Goal: Information Seeking & Learning: Learn about a topic

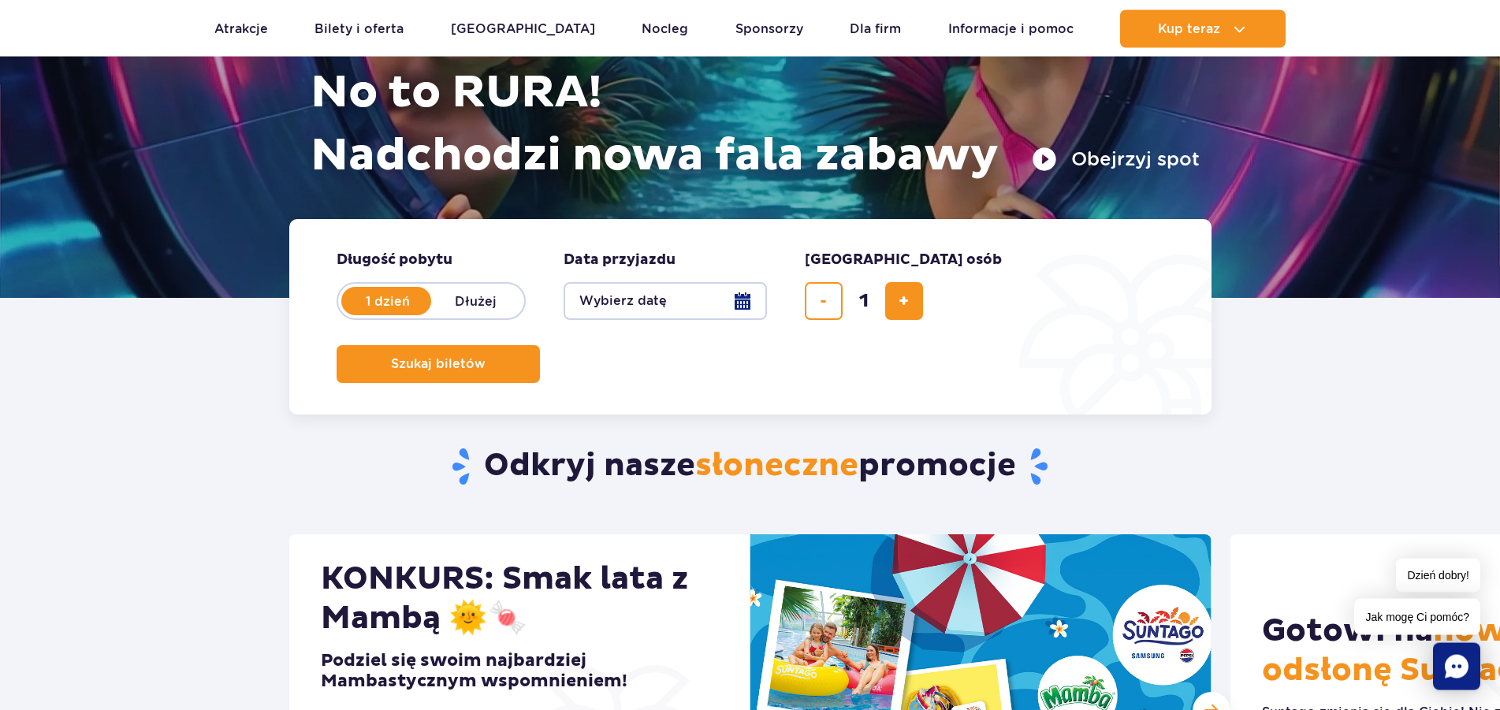
scroll to position [161, 0]
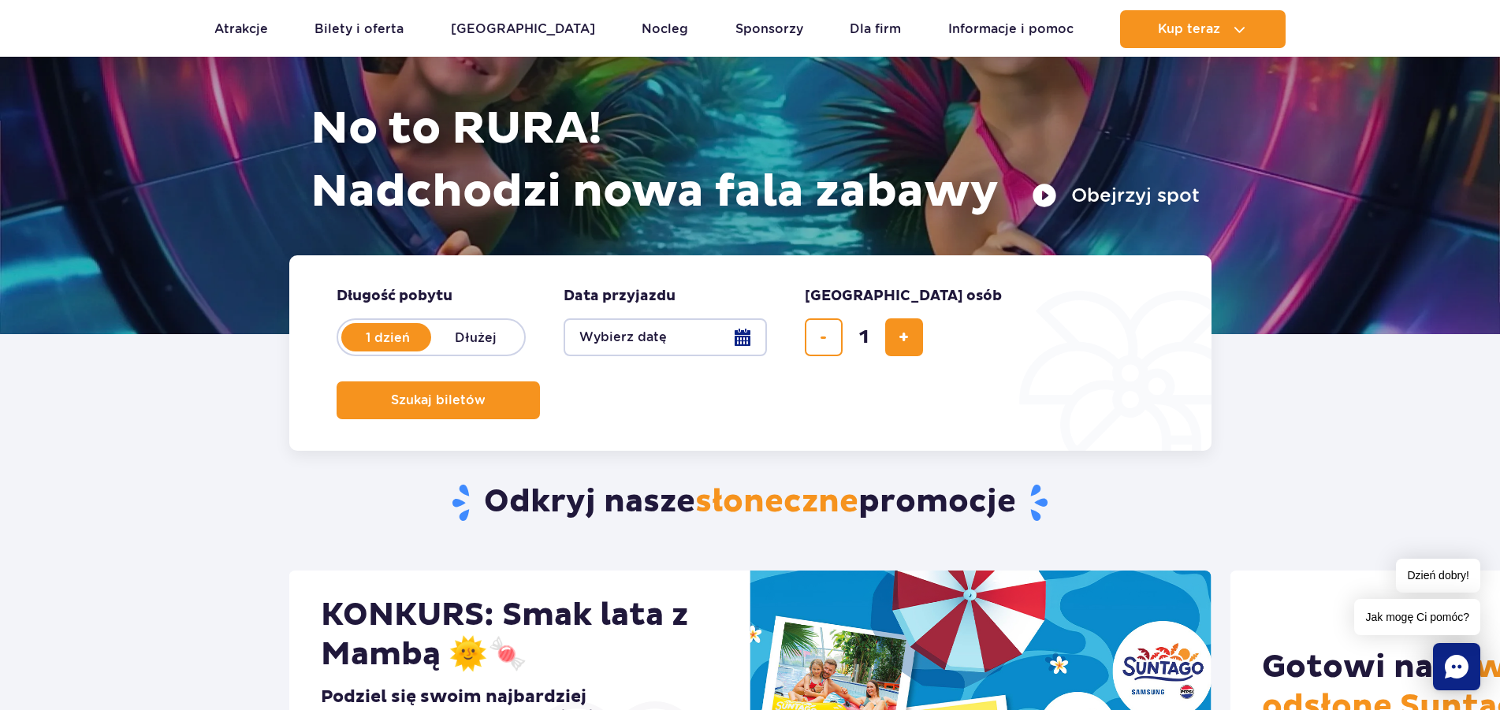
click at [620, 333] on button "Wybierz datę" at bounding box center [665, 337] width 203 height 38
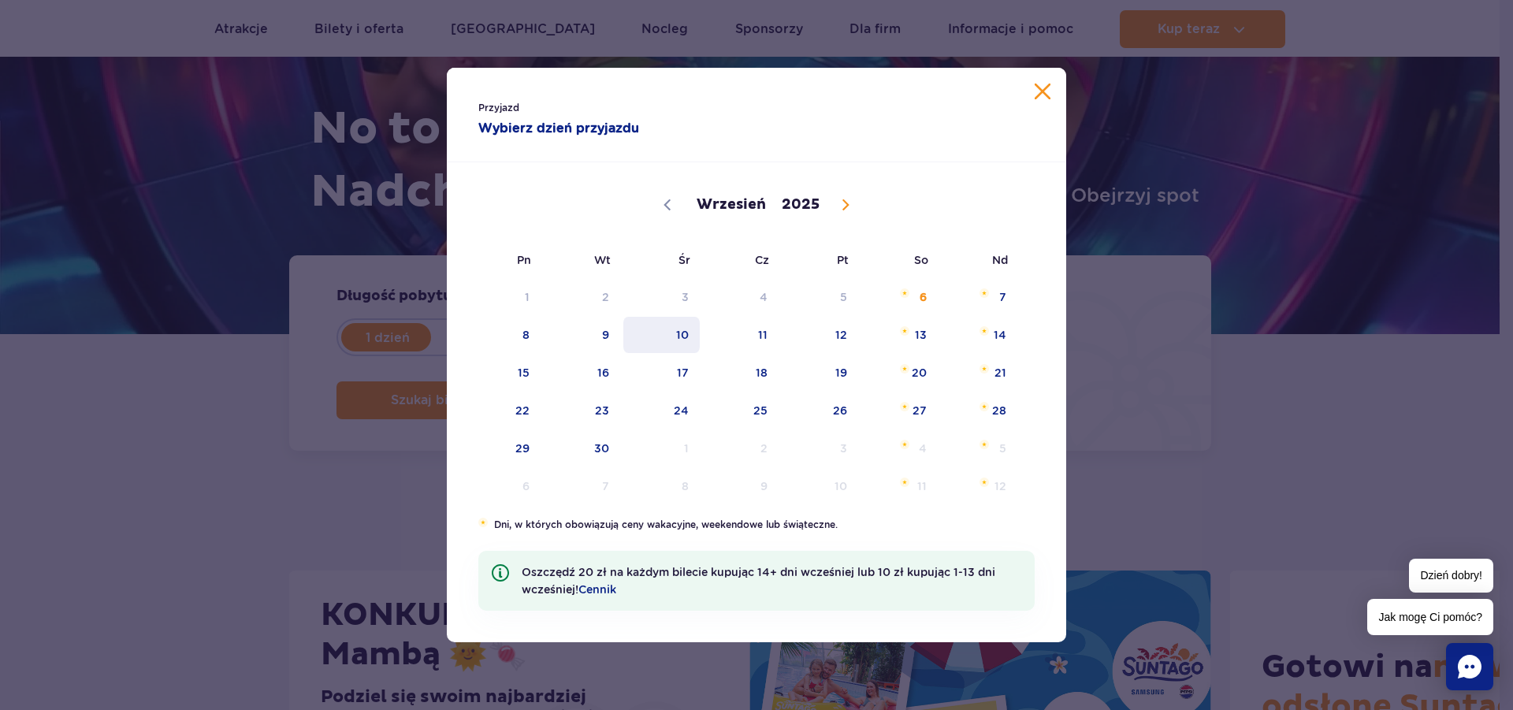
click at [676, 336] on span "10" at bounding box center [662, 335] width 80 height 36
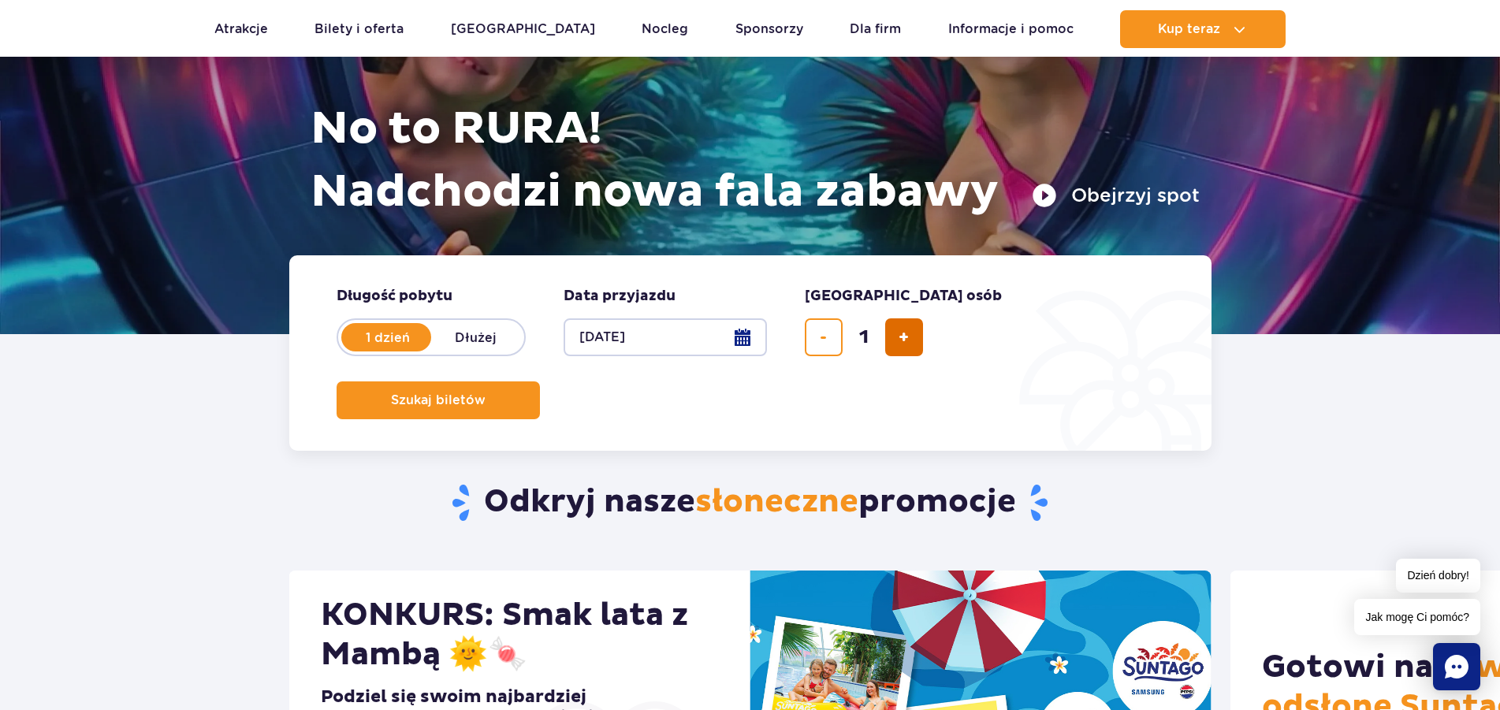
click at [906, 337] on span "dodaj bilet" at bounding box center [904, 337] width 10 height 0
type input "2"
click at [540, 381] on button "Szukaj biletów" at bounding box center [438, 400] width 203 height 38
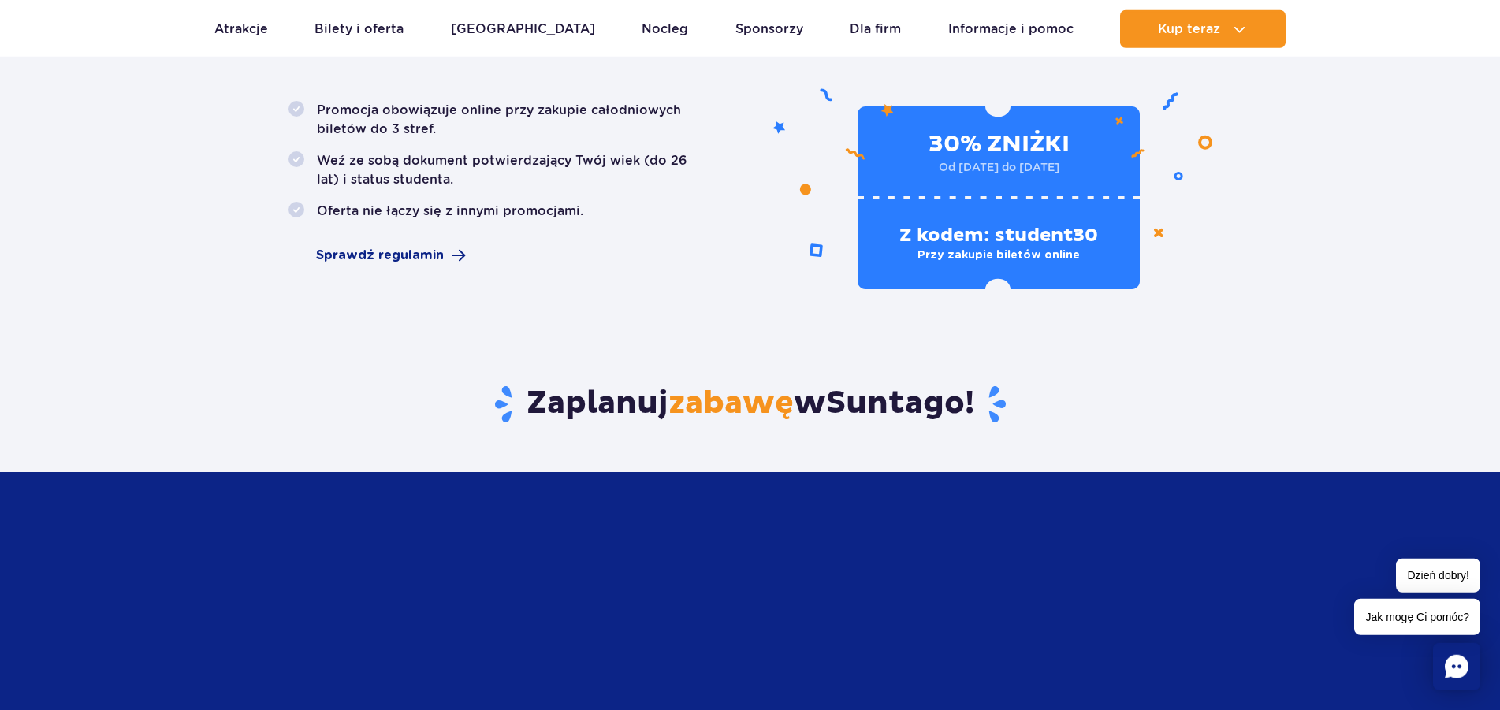
scroll to position [976, 0]
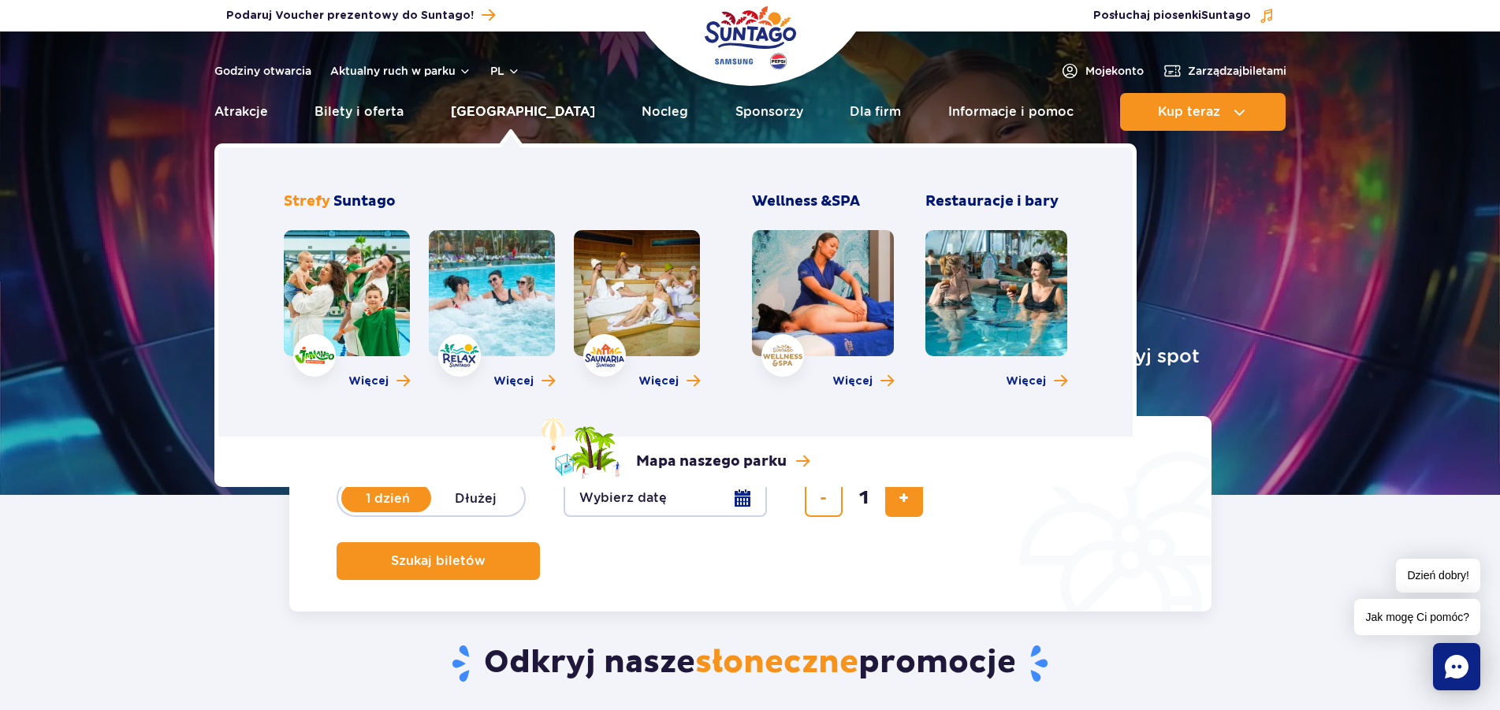
click at [523, 112] on link "[GEOGRAPHIC_DATA]" at bounding box center [523, 112] width 144 height 38
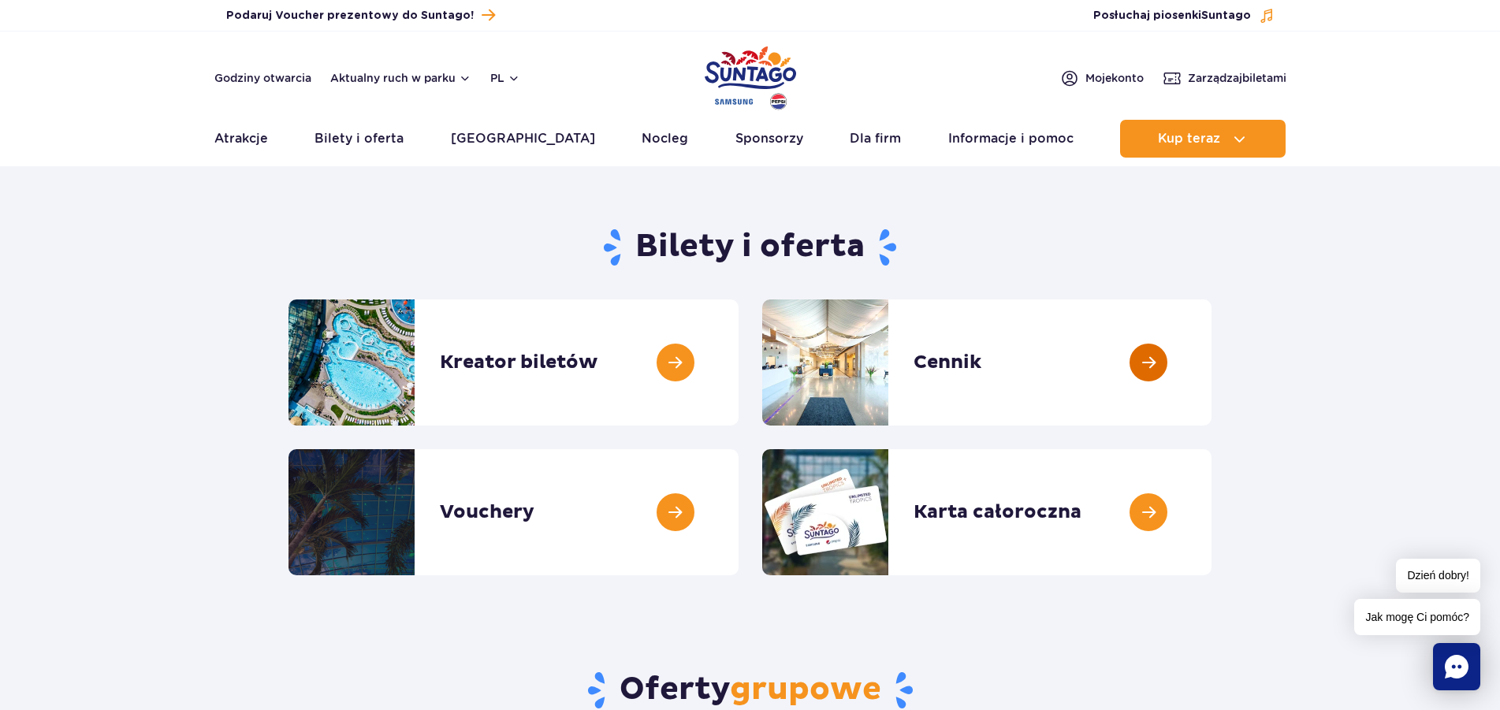
click at [1211, 389] on link at bounding box center [1211, 363] width 0 height 126
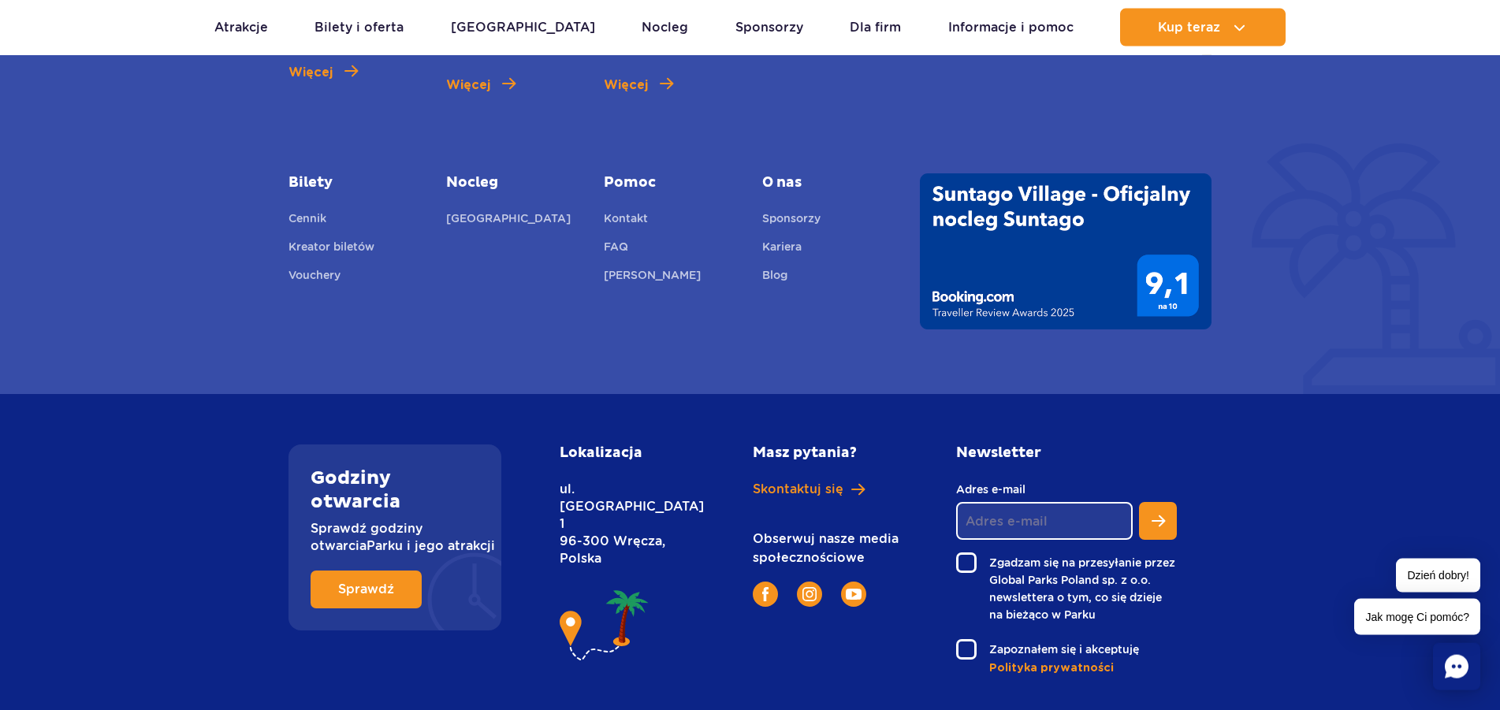
scroll to position [1379, 0]
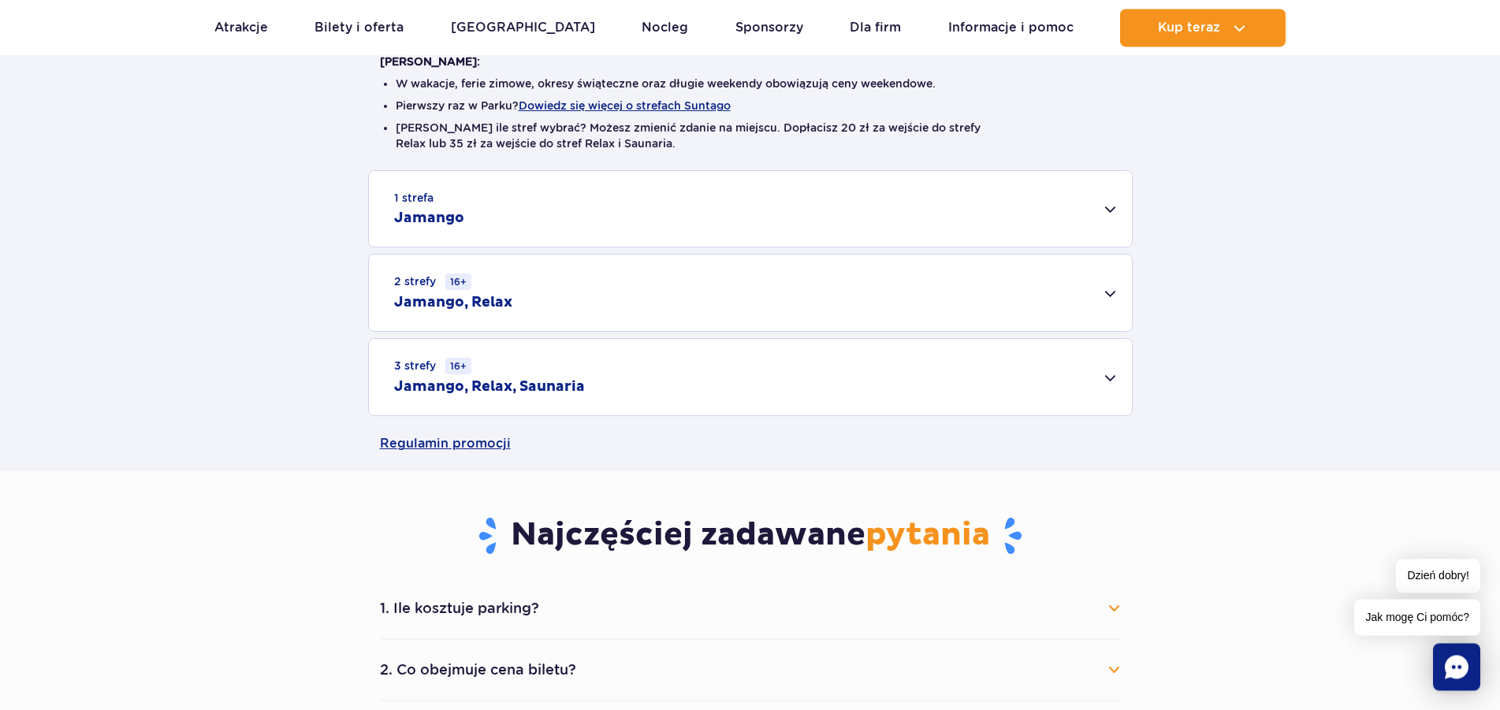
scroll to position [408, 0]
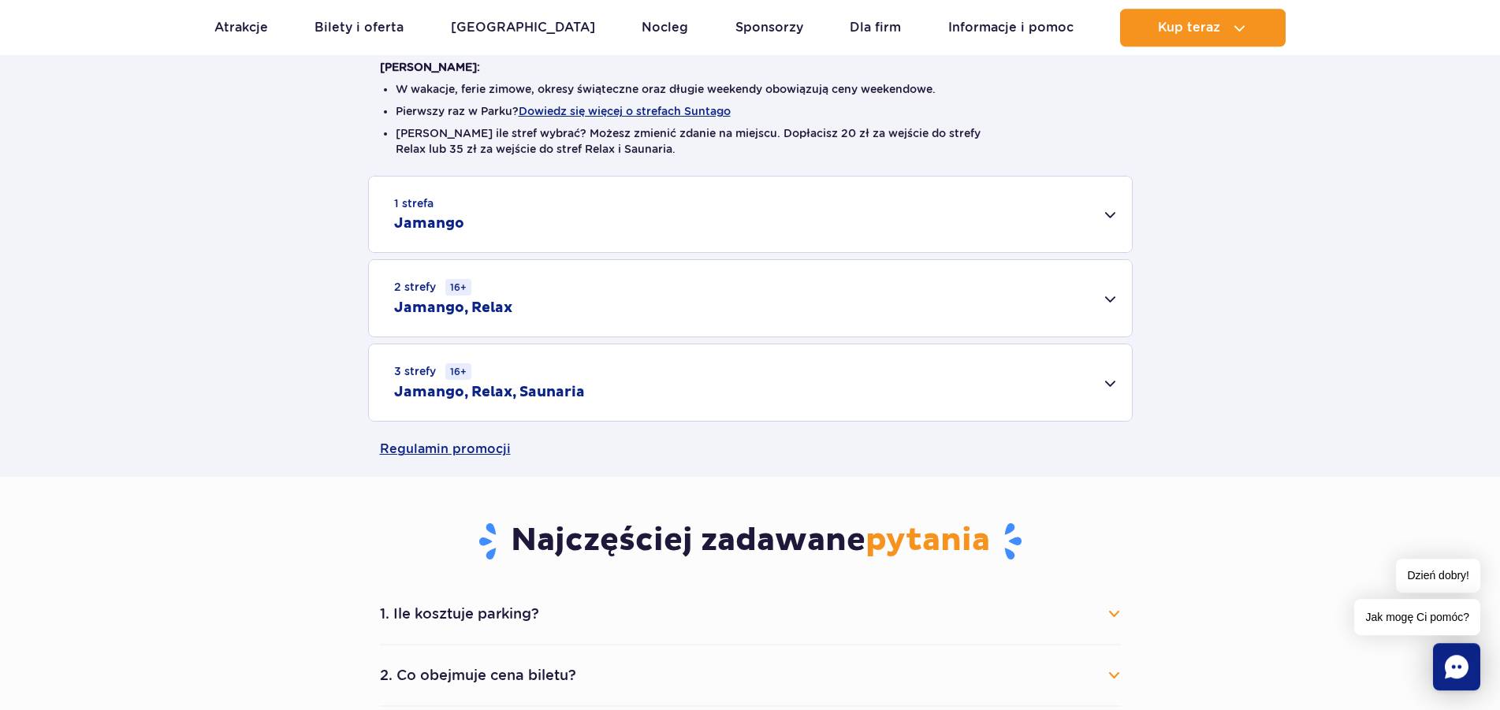
click at [925, 350] on div "3 strefy 16+ Jamango, Relax, Saunaria" at bounding box center [750, 382] width 763 height 76
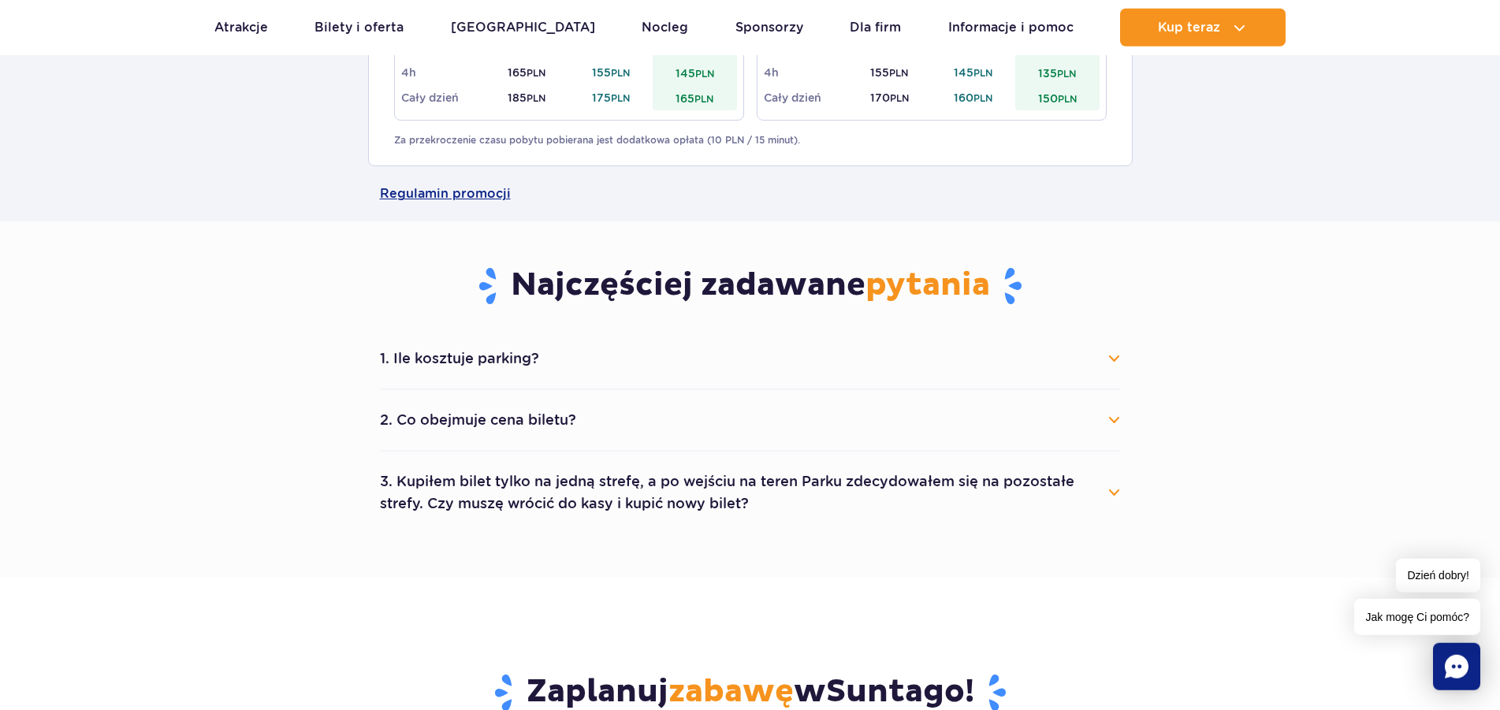
scroll to position [879, 0]
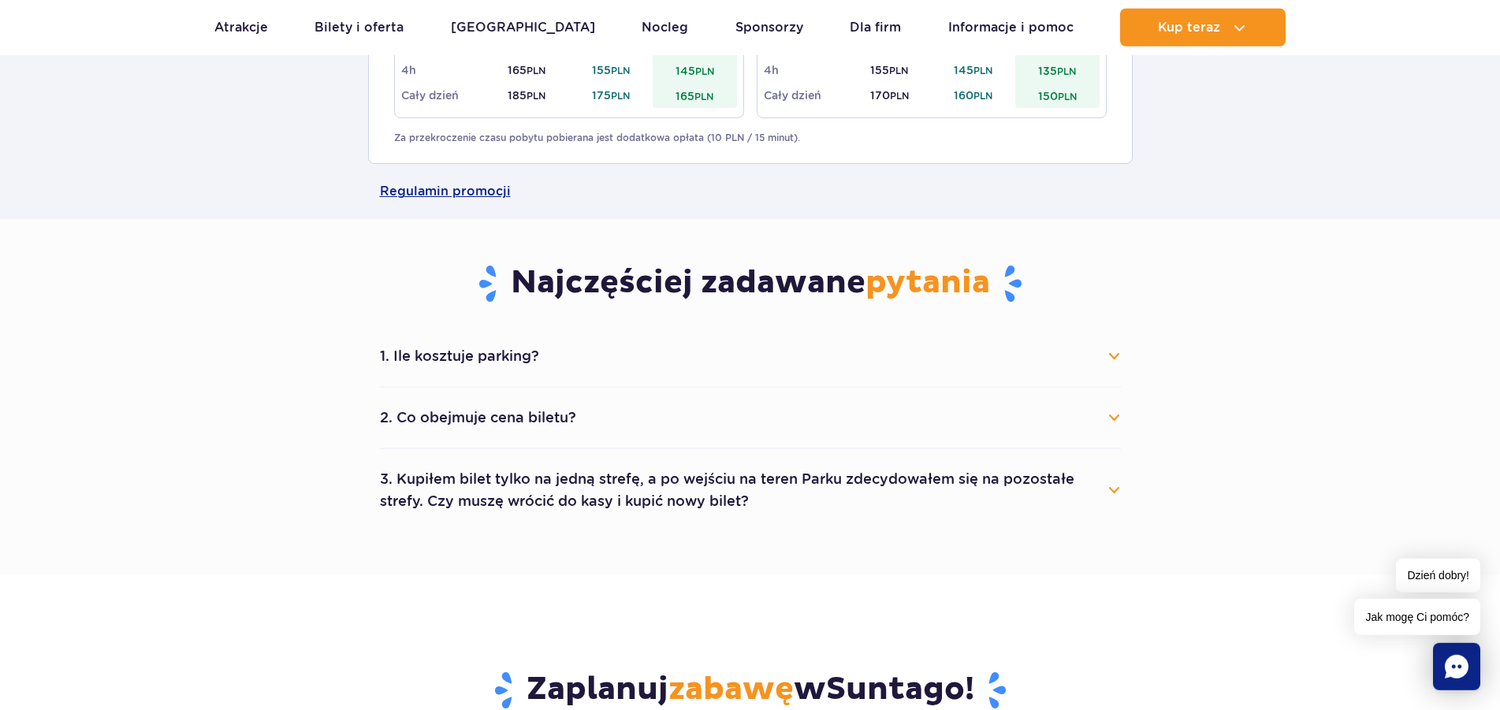
click at [559, 369] on button "1. Ile kosztuje parking?" at bounding box center [750, 356] width 741 height 35
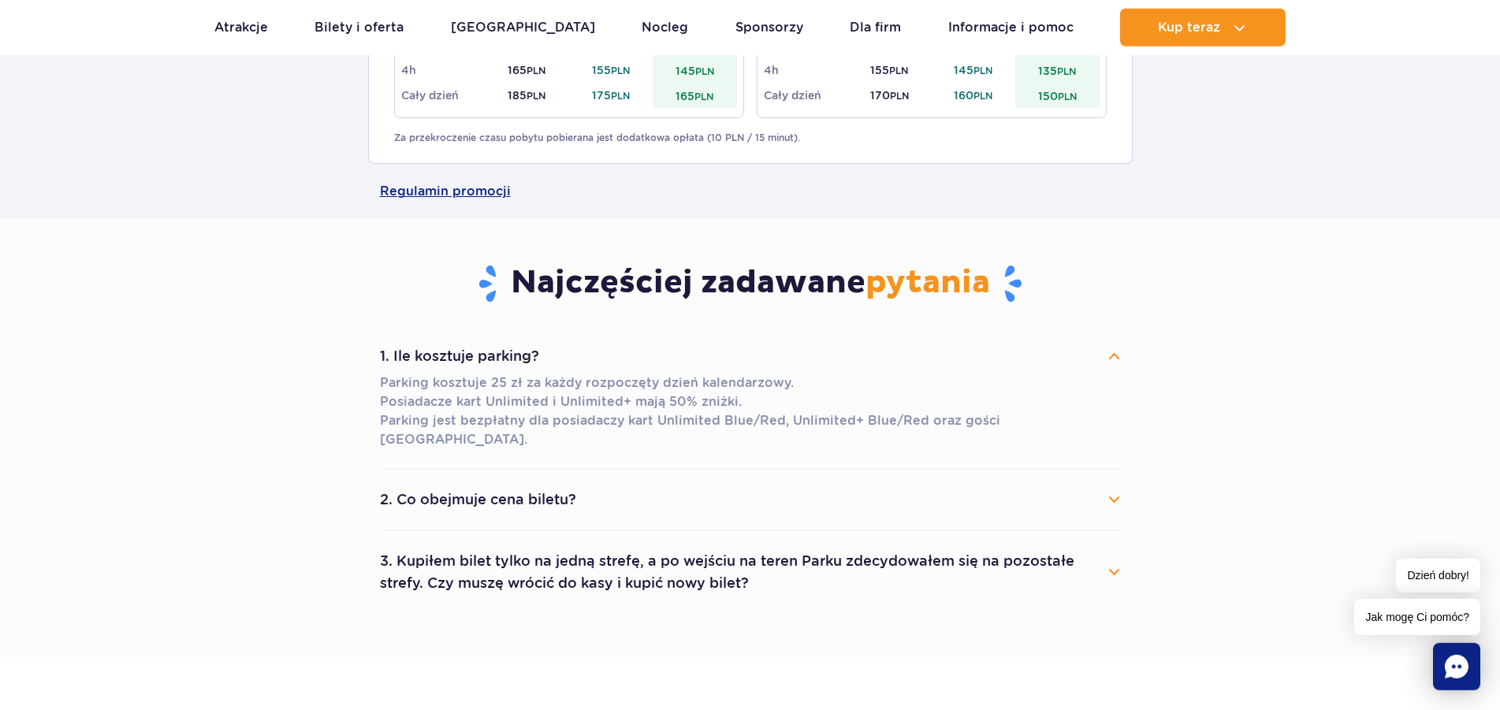
click at [553, 482] on button "2. Co obejmuje cena biletu?" at bounding box center [750, 499] width 741 height 35
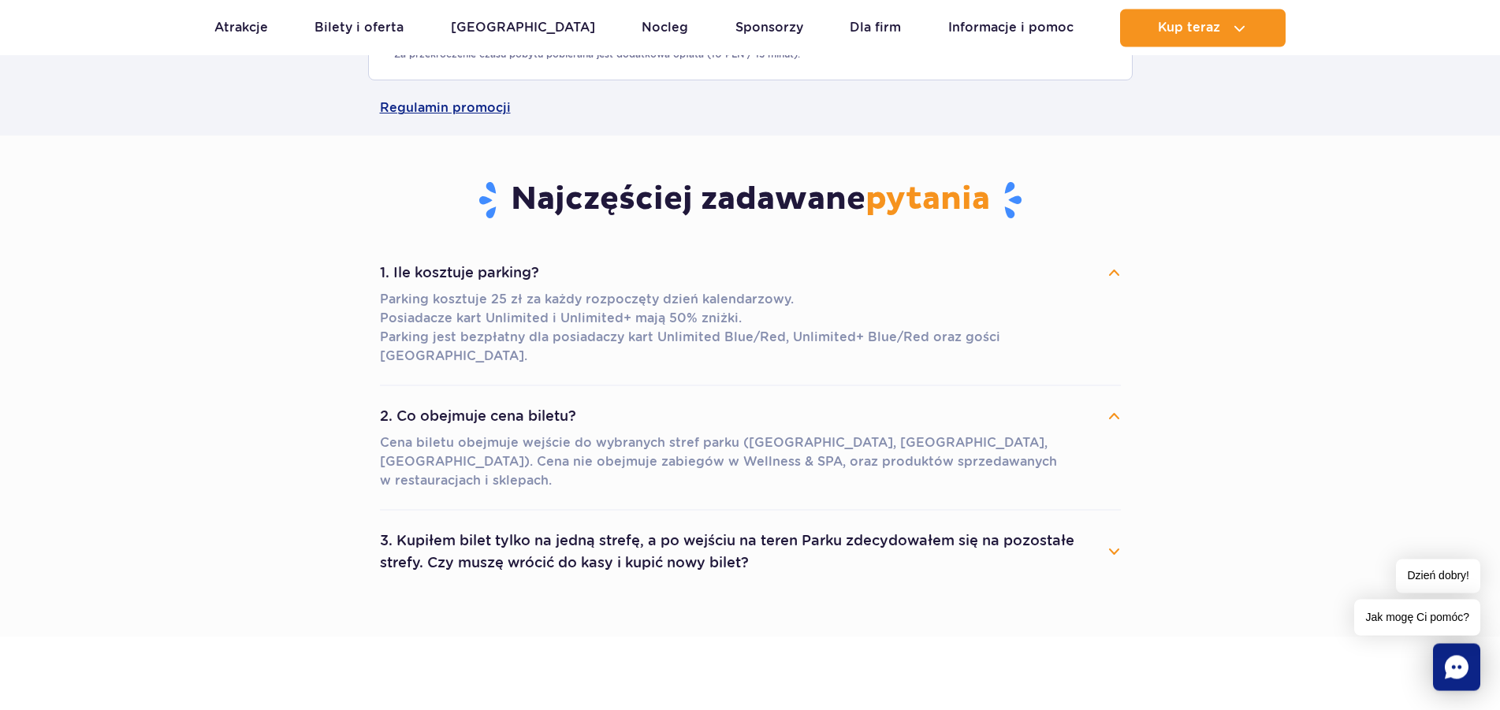
scroll to position [959, 0]
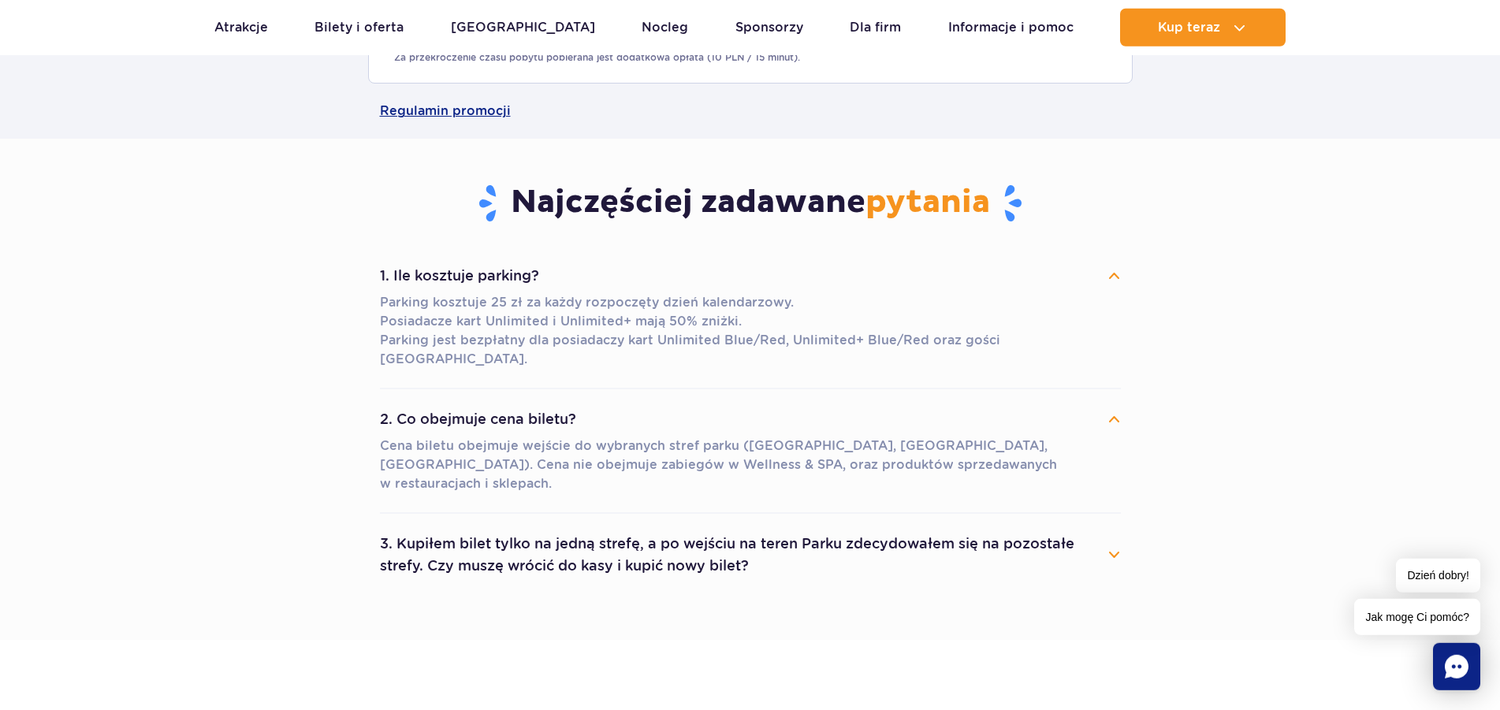
click at [559, 527] on button "3. Kupiłem bilet tylko na jedną strefę, a po wejściu na teren Parku zdecydowałe…" at bounding box center [750, 555] width 741 height 57
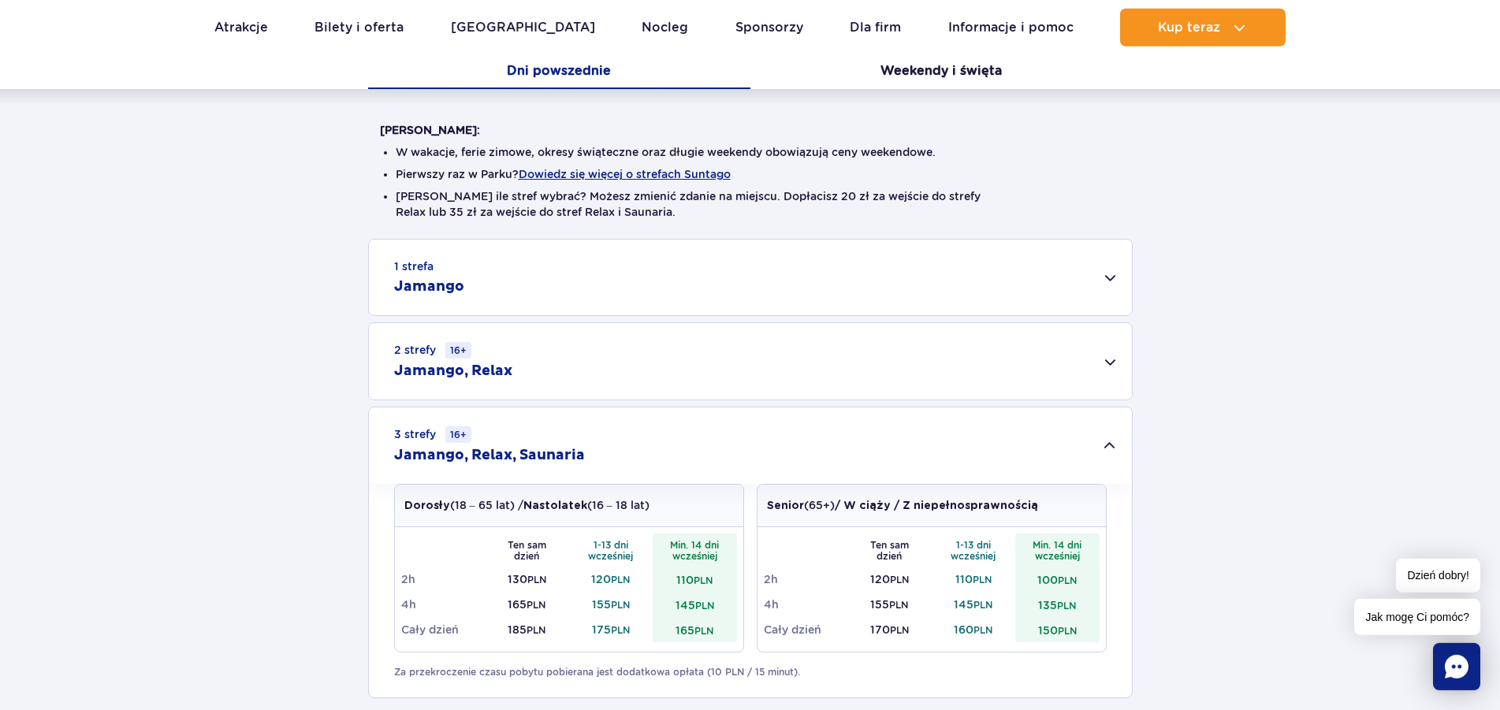
scroll to position [343, 0]
click at [585, 263] on div "1 strefa Jamango" at bounding box center [750, 279] width 763 height 76
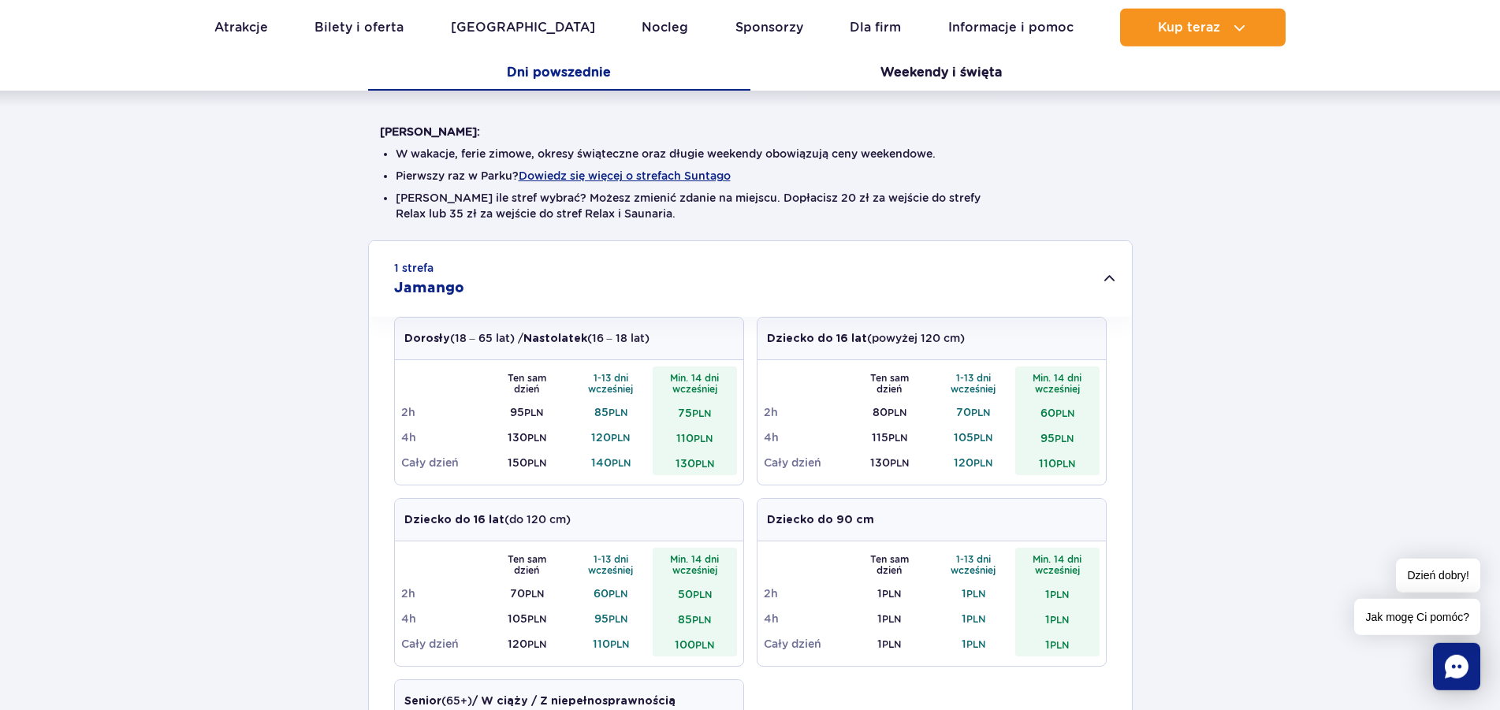
scroll to position [0, 0]
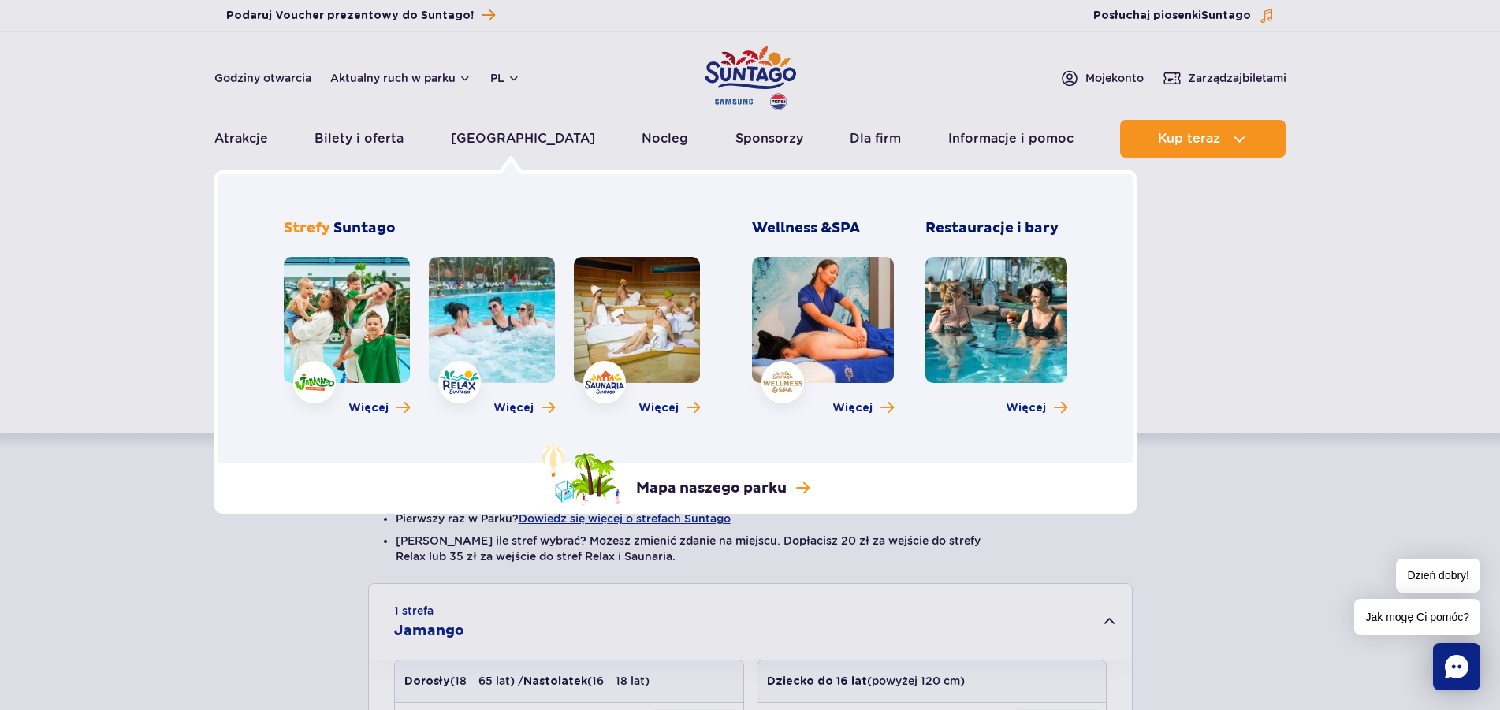
click at [364, 306] on link at bounding box center [347, 320] width 126 height 126
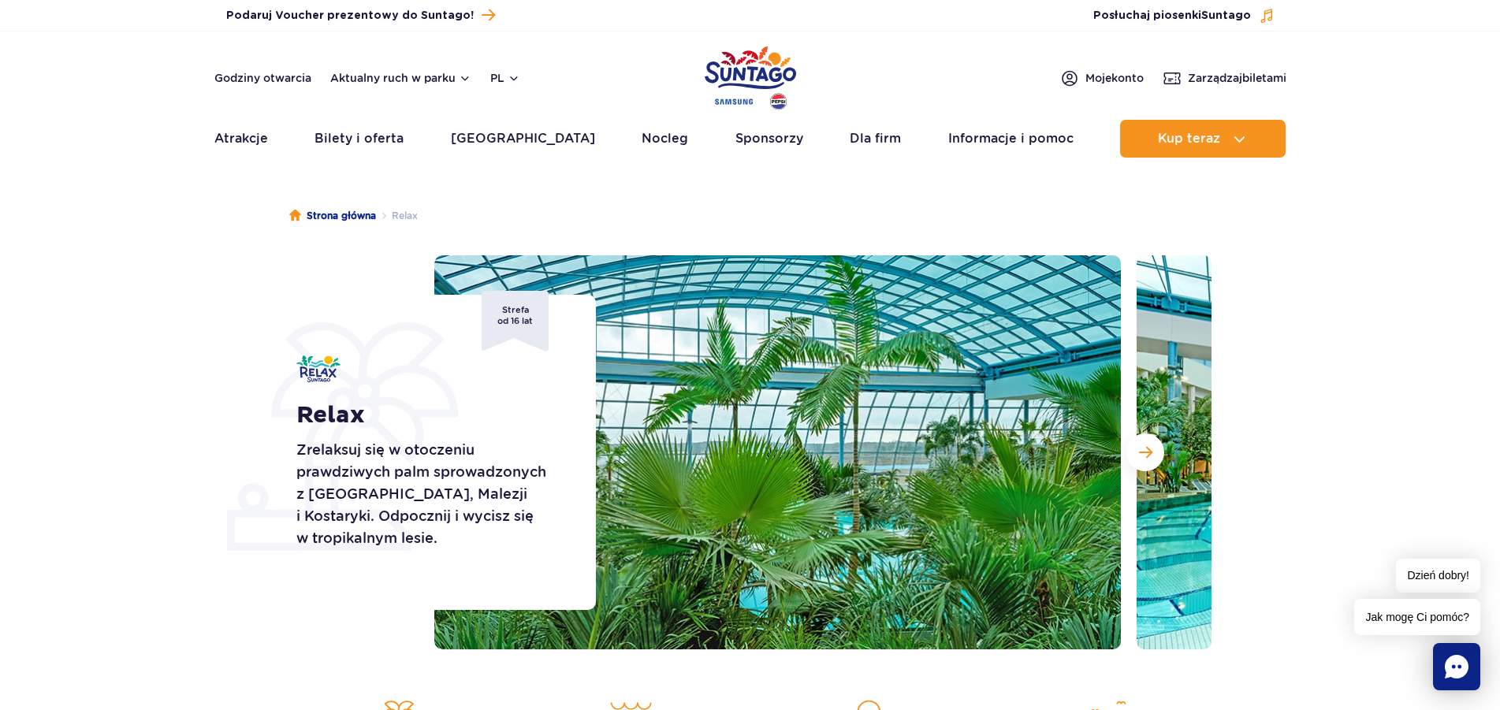
click at [1142, 427] on img at bounding box center [1480, 452] width 687 height 394
click at [1141, 443] on button "Następny slajd" at bounding box center [1145, 453] width 38 height 38
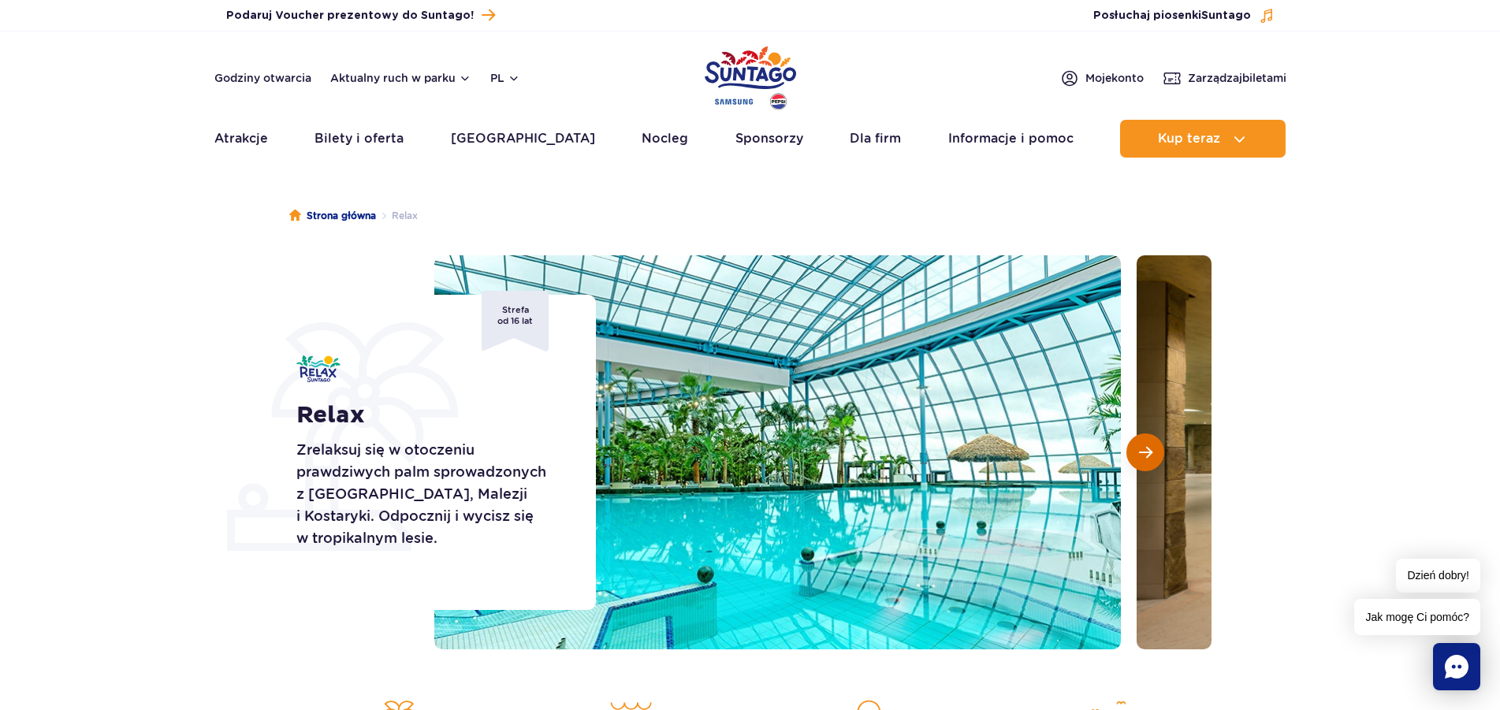
click at [1141, 443] on button "Następny slajd" at bounding box center [1145, 453] width 38 height 38
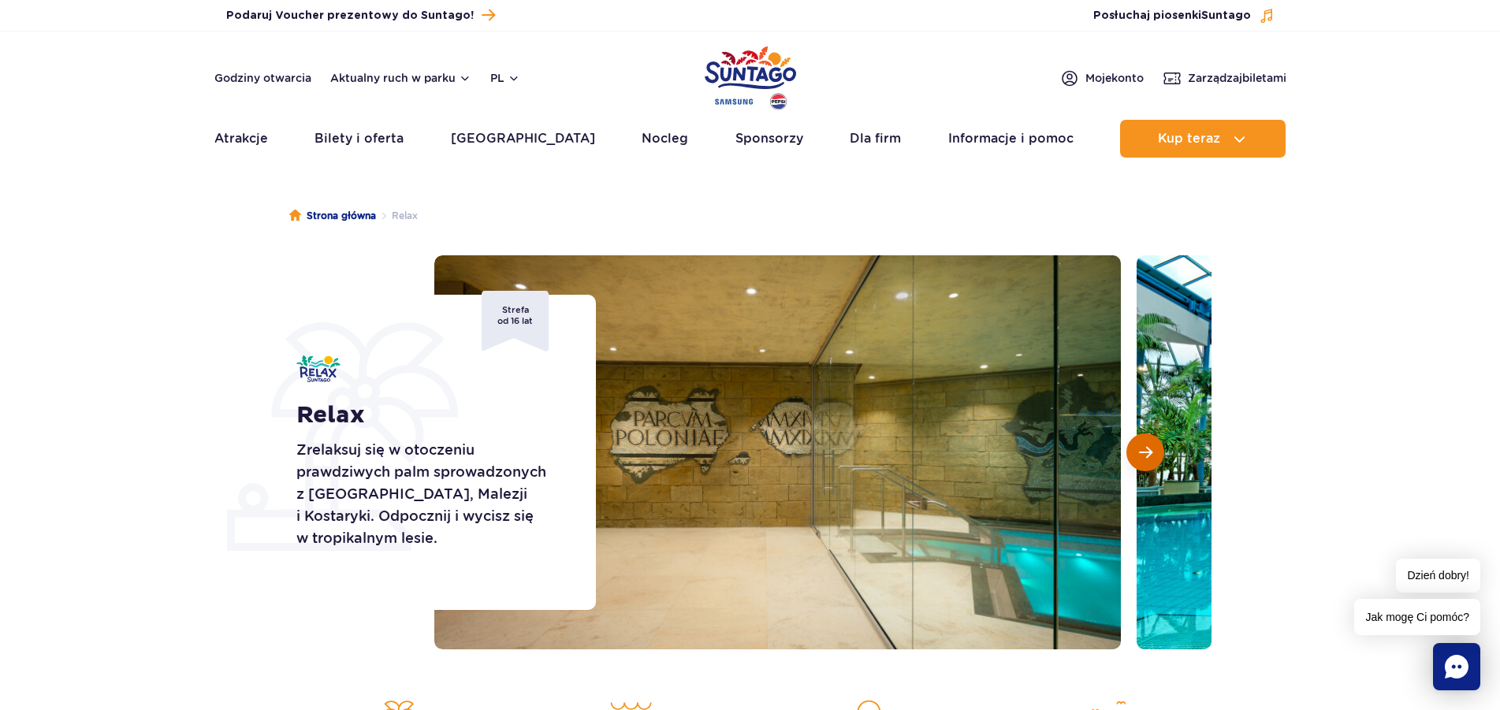
click at [1141, 443] on button "Następny slajd" at bounding box center [1145, 453] width 38 height 38
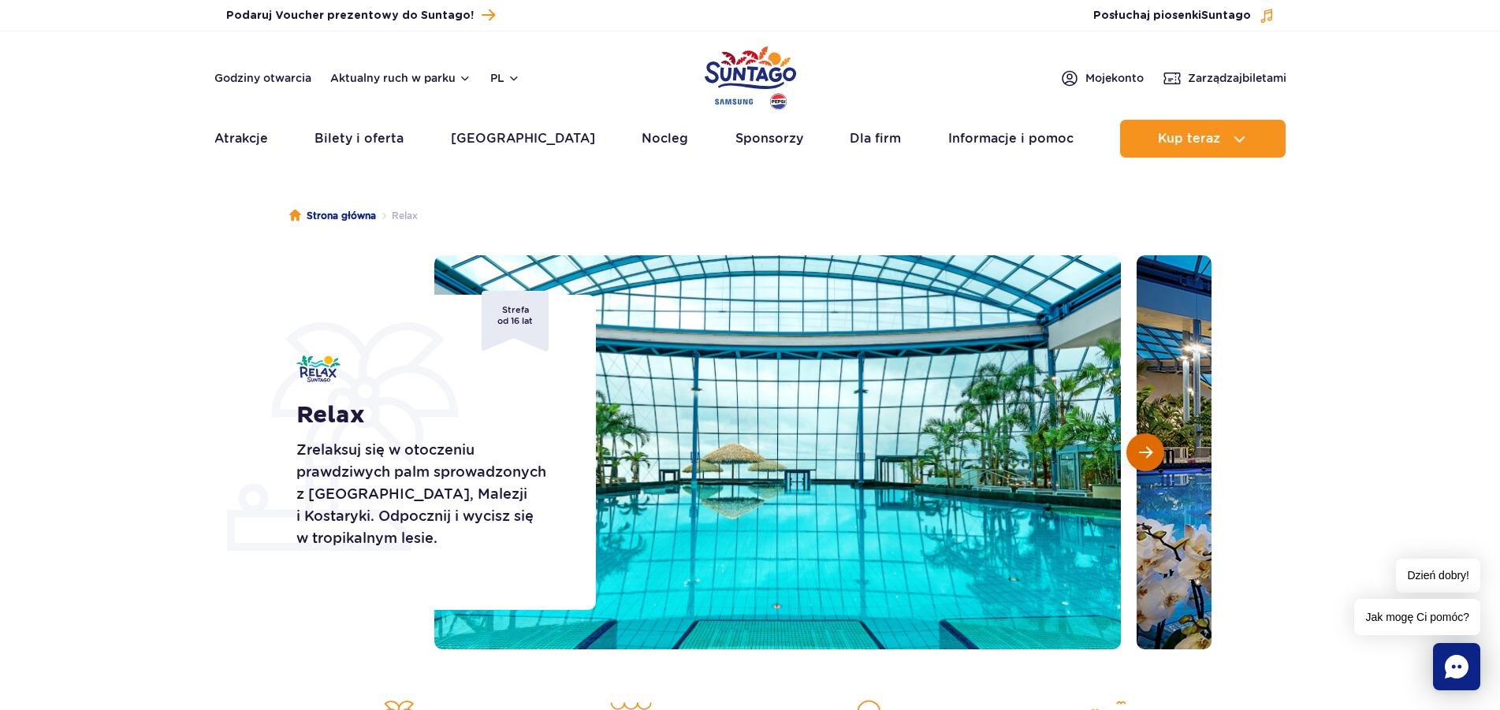
click at [1141, 442] on button "Następny slajd" at bounding box center [1145, 453] width 38 height 38
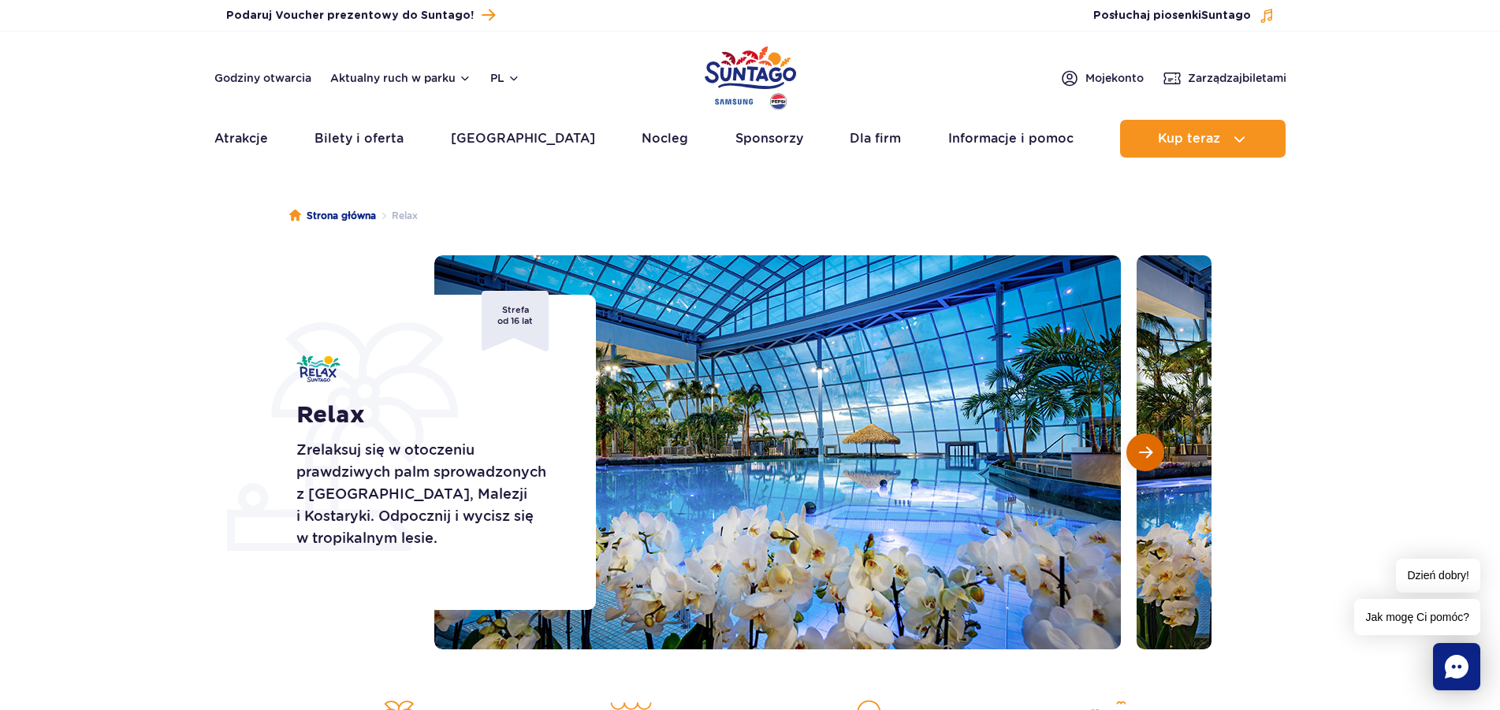
click at [1141, 441] on button "Następny slajd" at bounding box center [1145, 453] width 38 height 38
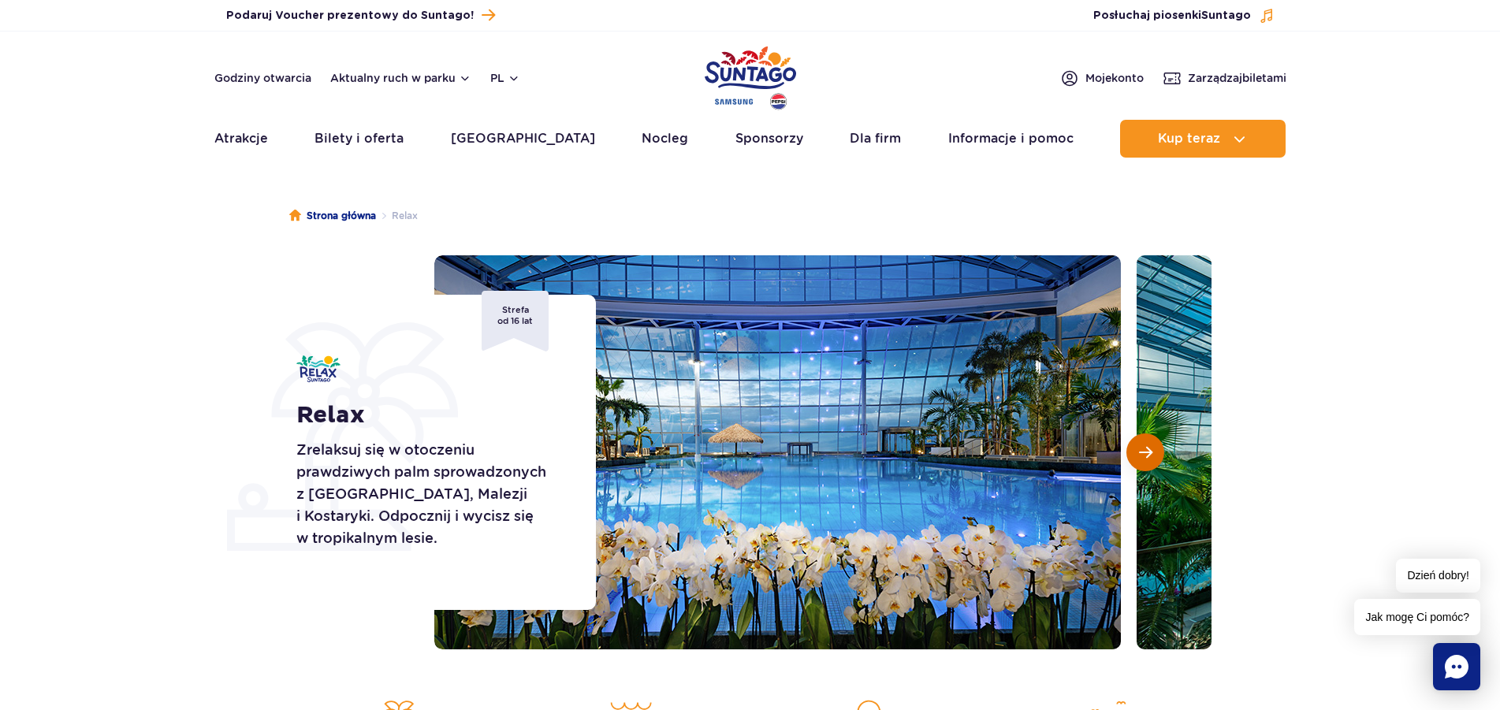
click at [1140, 441] on button "Następny slajd" at bounding box center [1145, 453] width 38 height 38
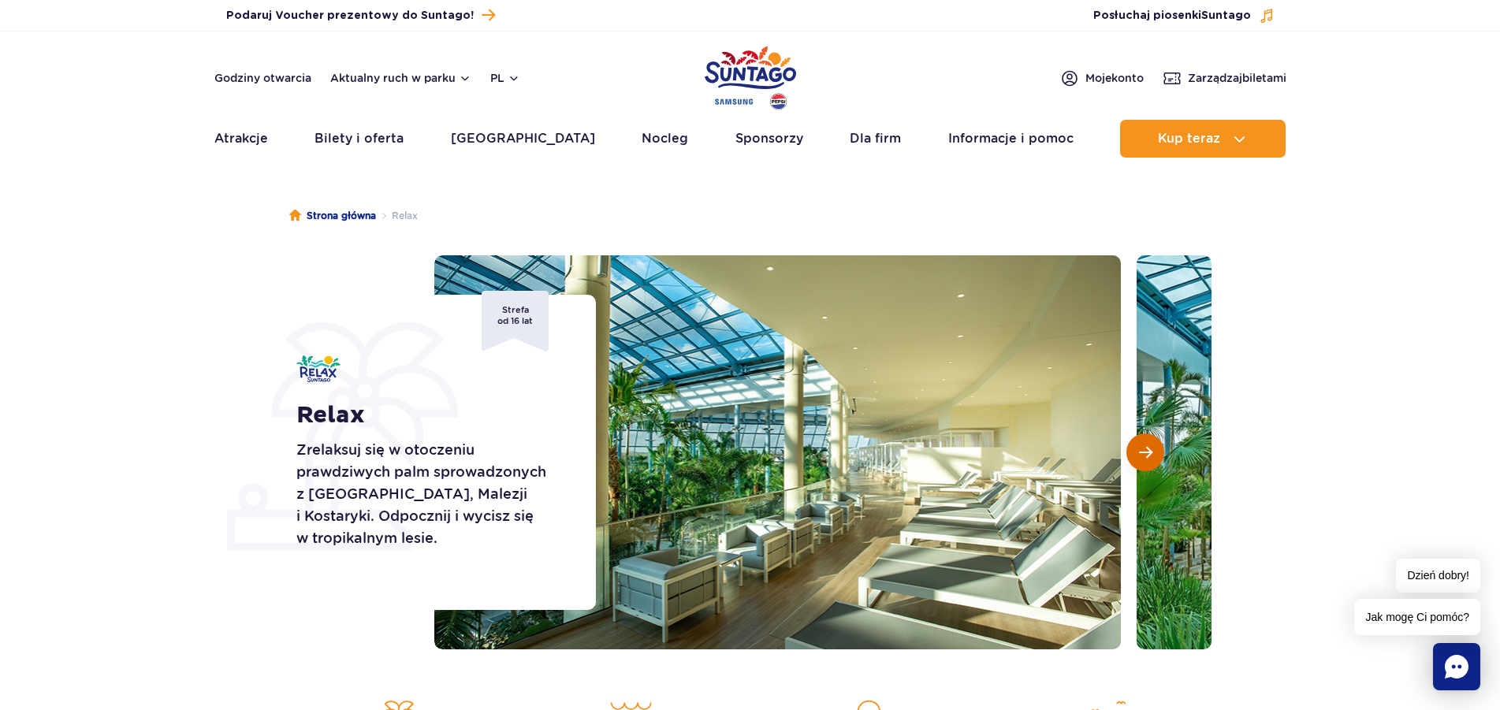
click at [1140, 441] on button "Następny slajd" at bounding box center [1145, 453] width 38 height 38
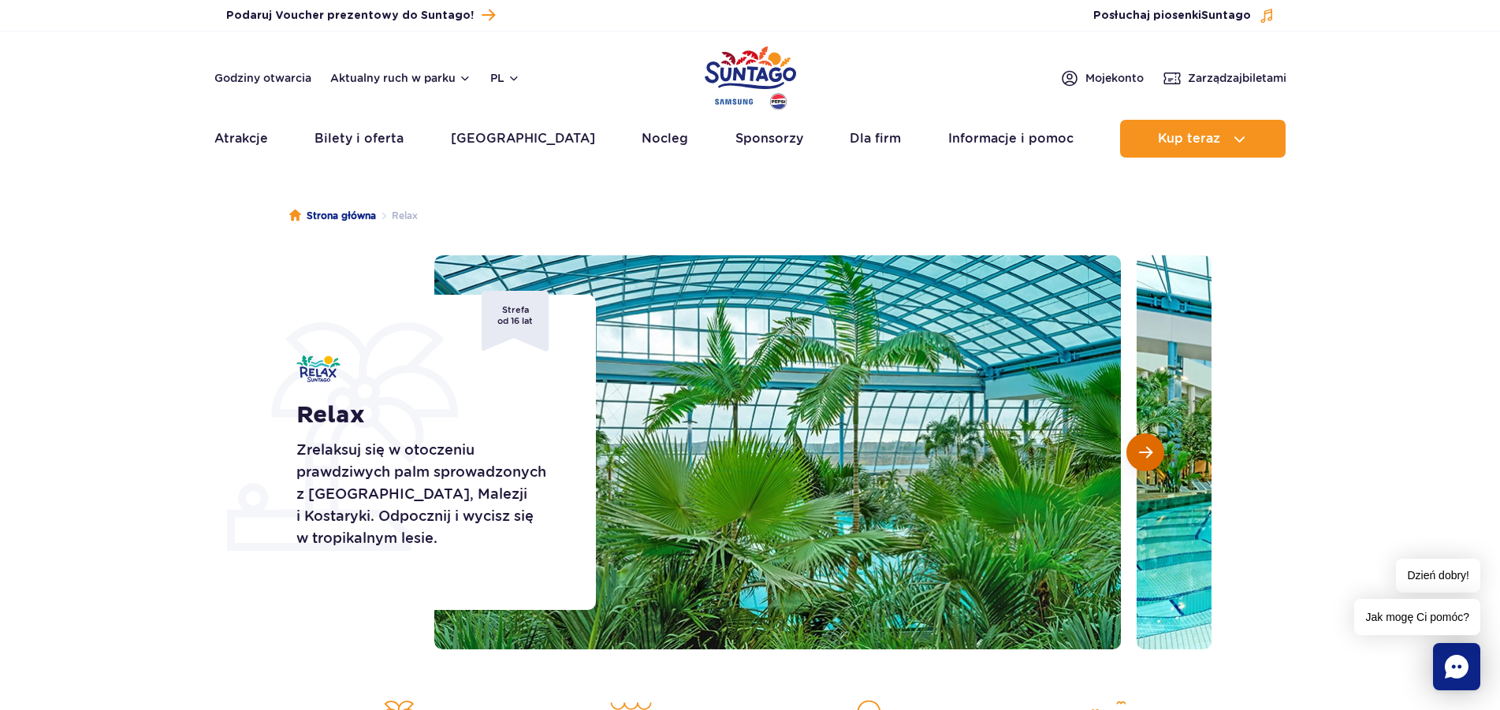
click at [1140, 441] on button "Następny slajd" at bounding box center [1145, 453] width 38 height 38
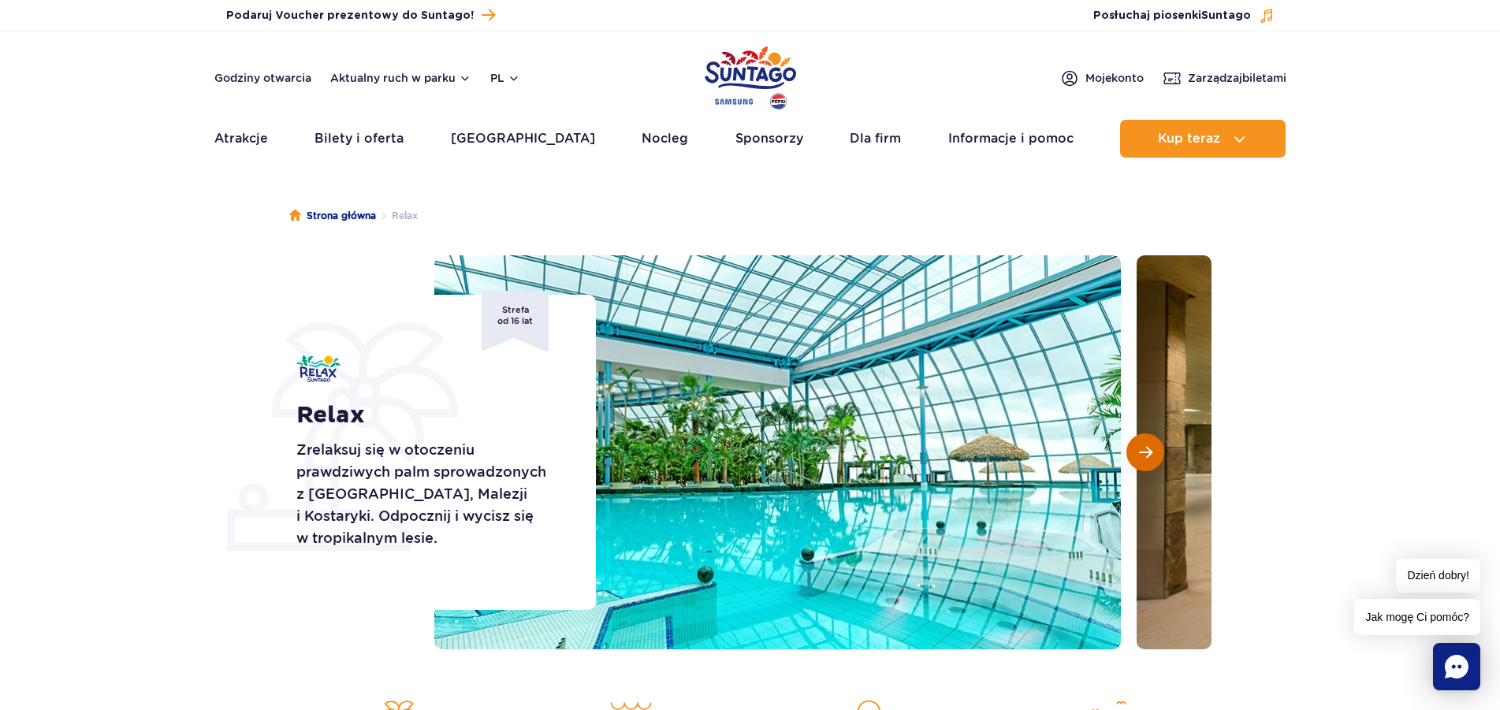
click at [1140, 441] on button "Następny slajd" at bounding box center [1145, 453] width 38 height 38
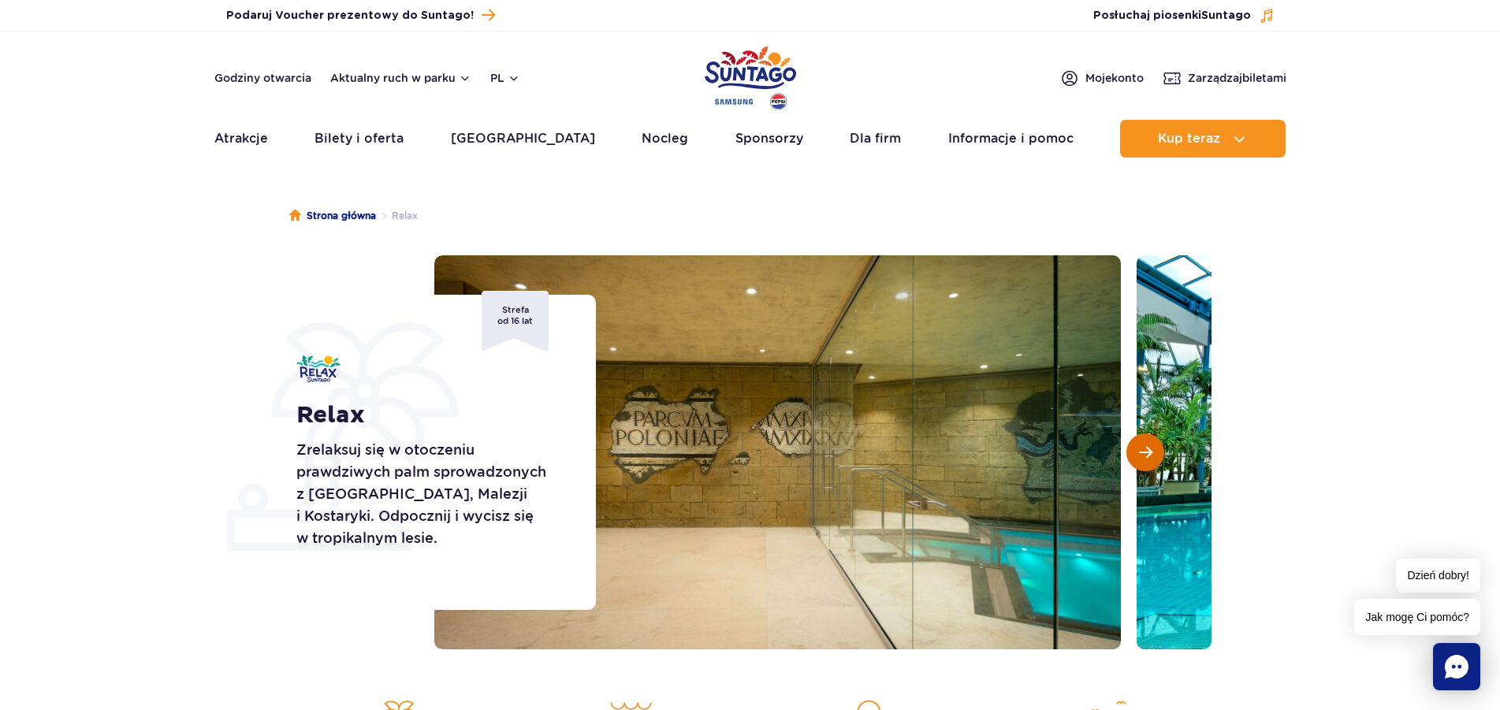
click at [1140, 441] on button "Następny slajd" at bounding box center [1145, 453] width 38 height 38
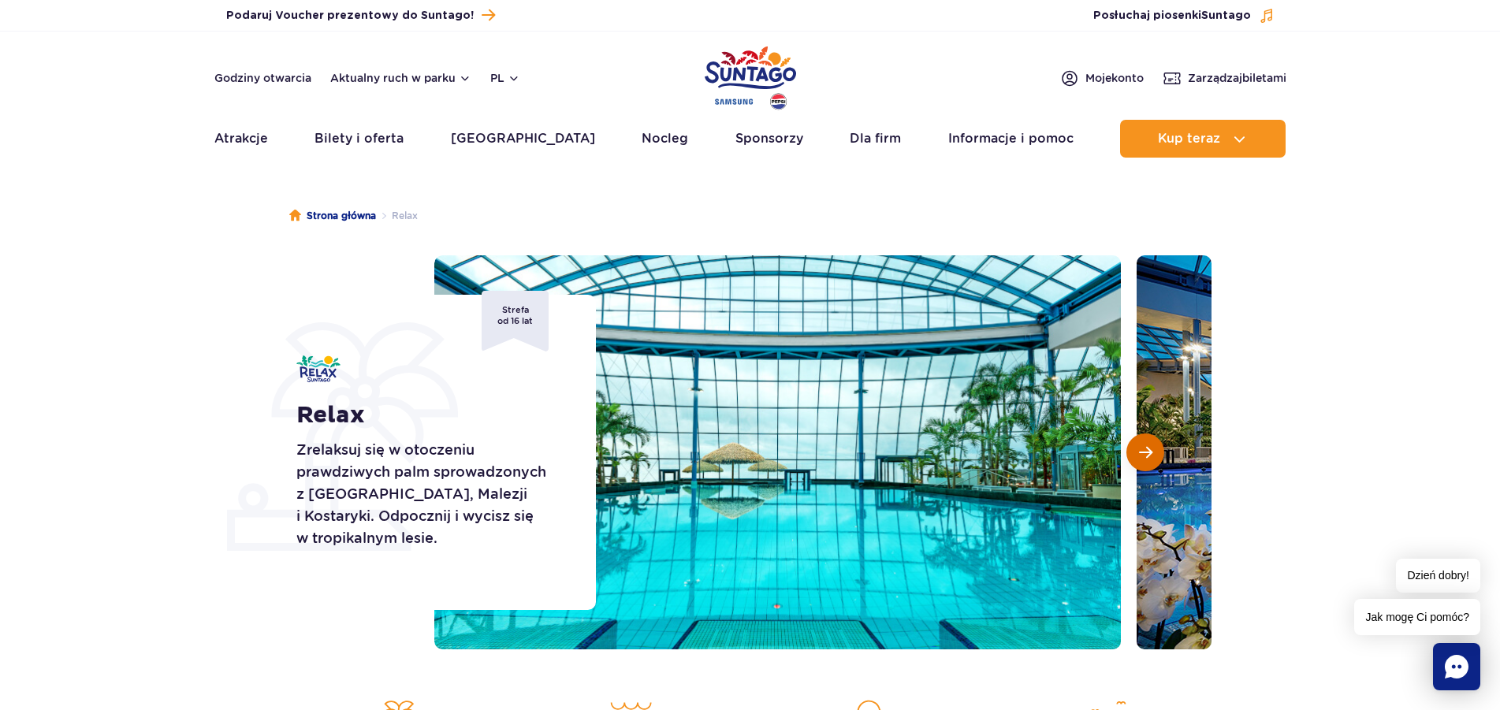
click at [1138, 441] on button "Następny slajd" at bounding box center [1145, 453] width 38 height 38
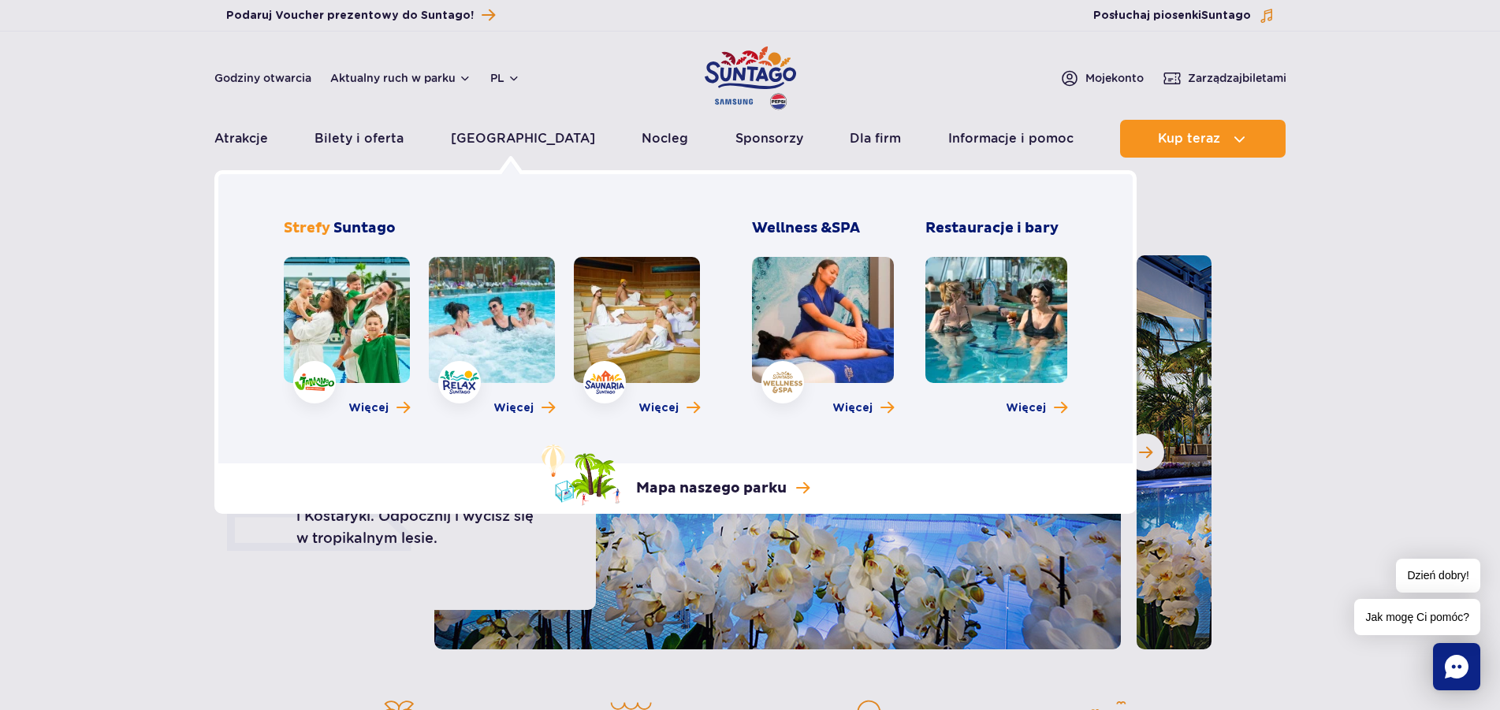
click at [662, 318] on link at bounding box center [637, 320] width 126 height 126
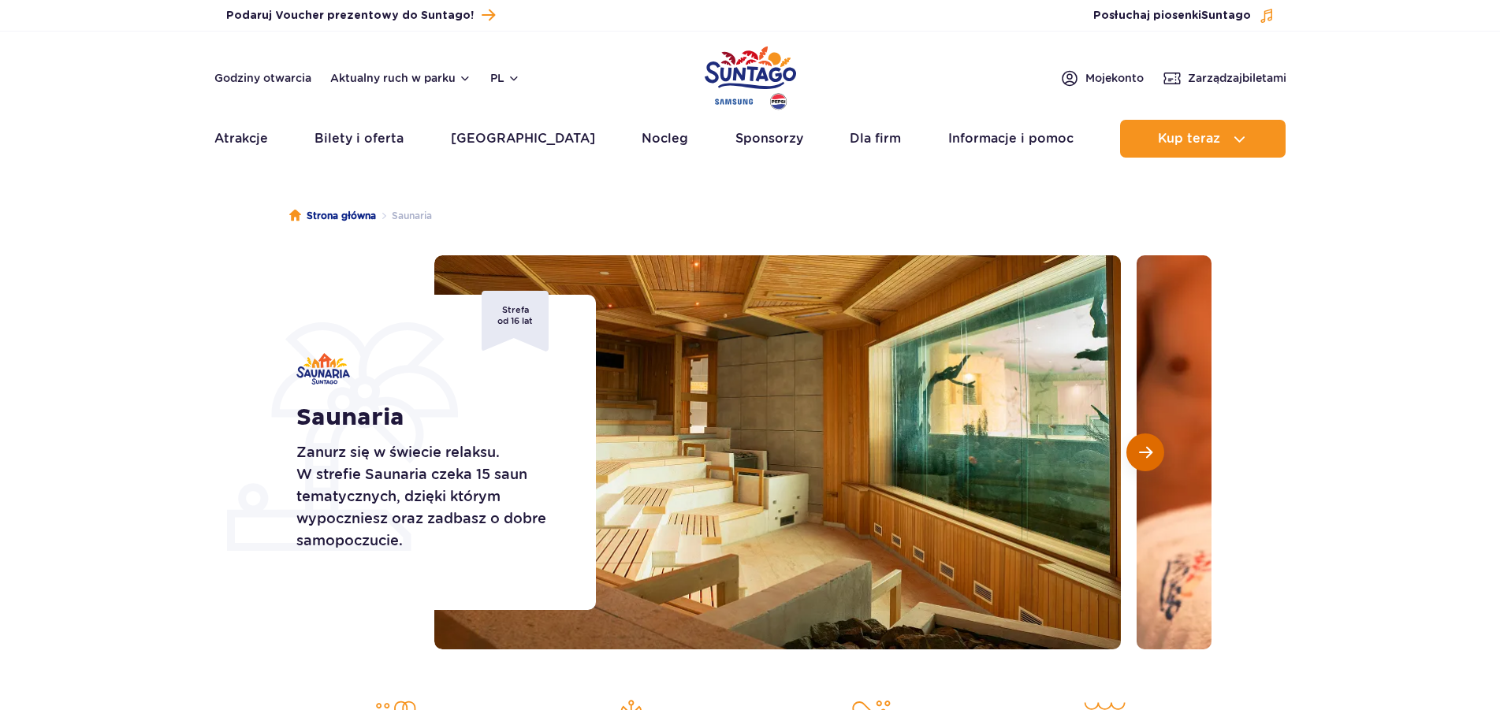
click at [1143, 450] on span "Następny slajd" at bounding box center [1145, 452] width 13 height 14
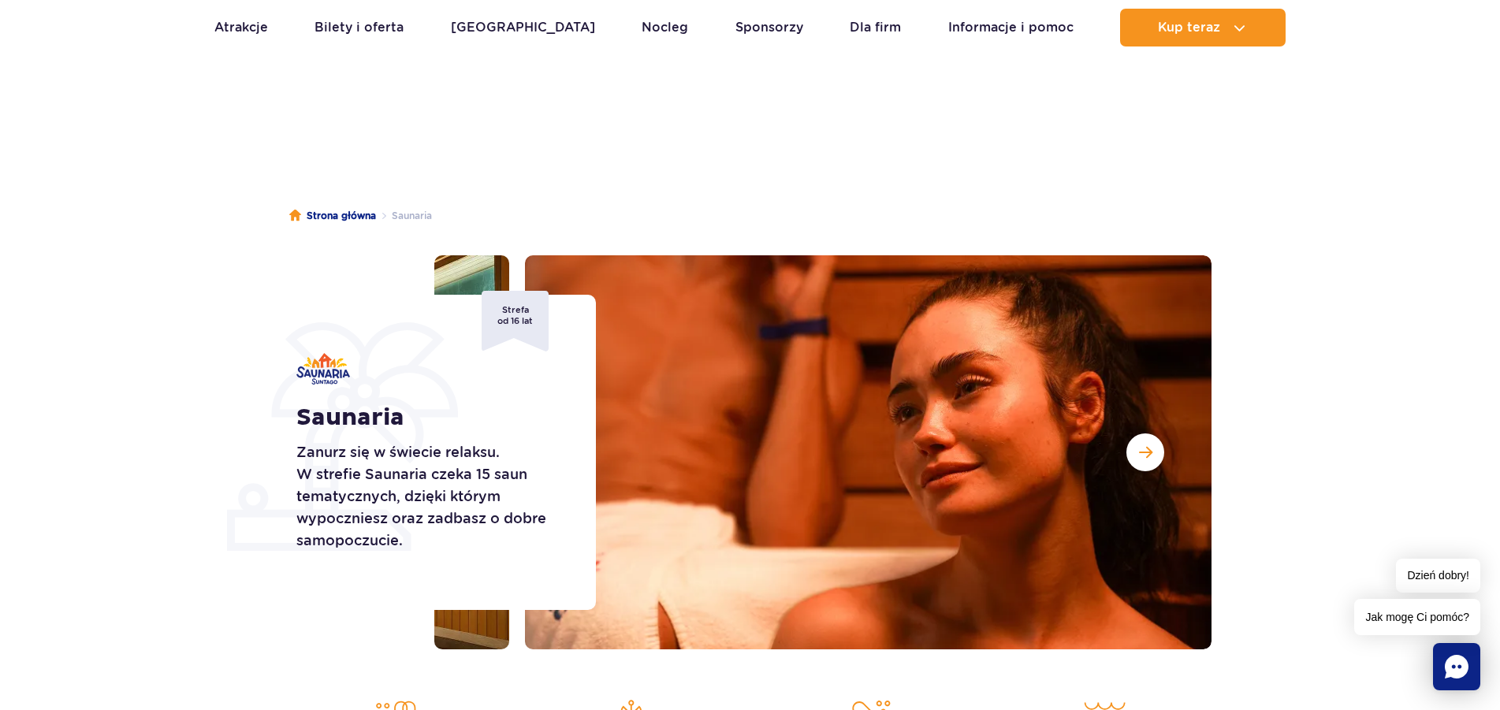
scroll to position [6, 0]
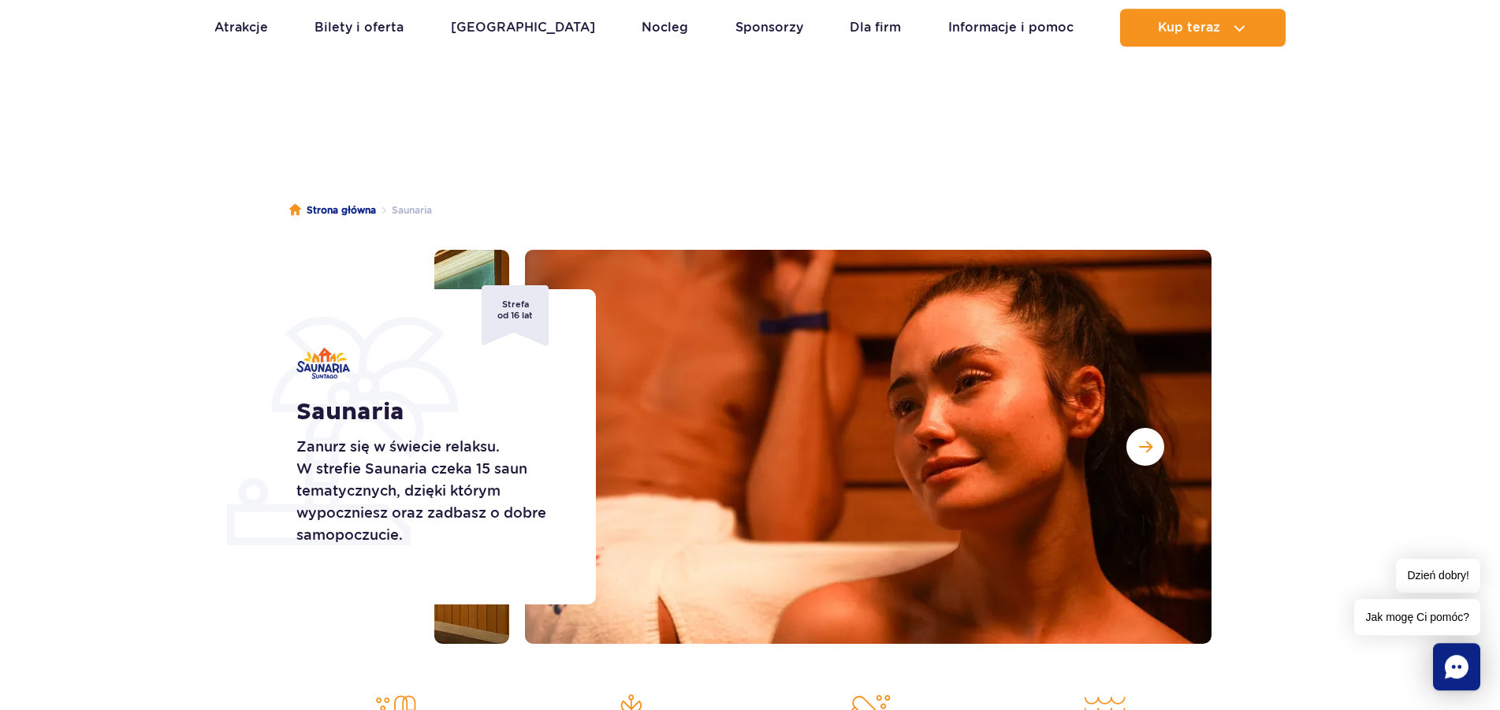
click at [1143, 441] on span "Następny slajd" at bounding box center [1145, 447] width 13 height 14
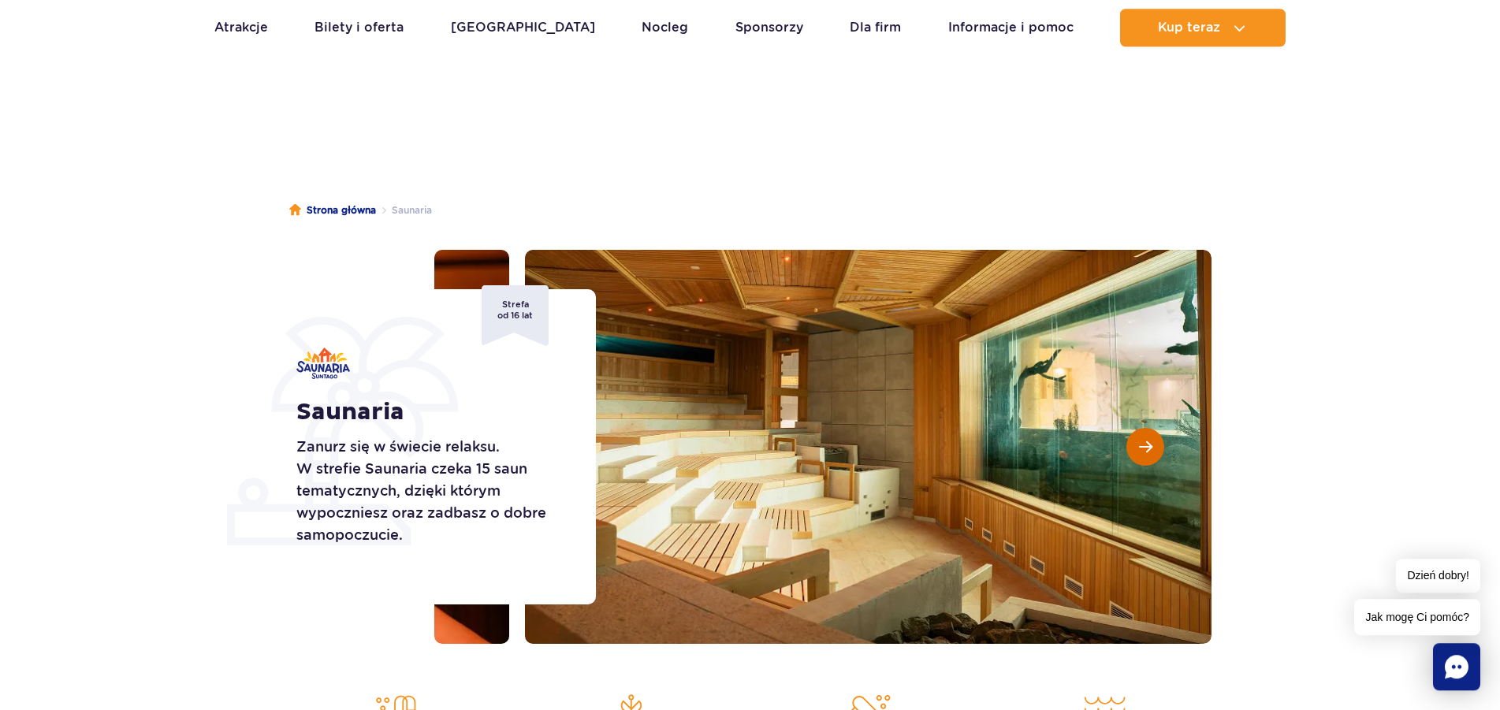
click at [1142, 441] on span "Następny slajd" at bounding box center [1145, 447] width 13 height 14
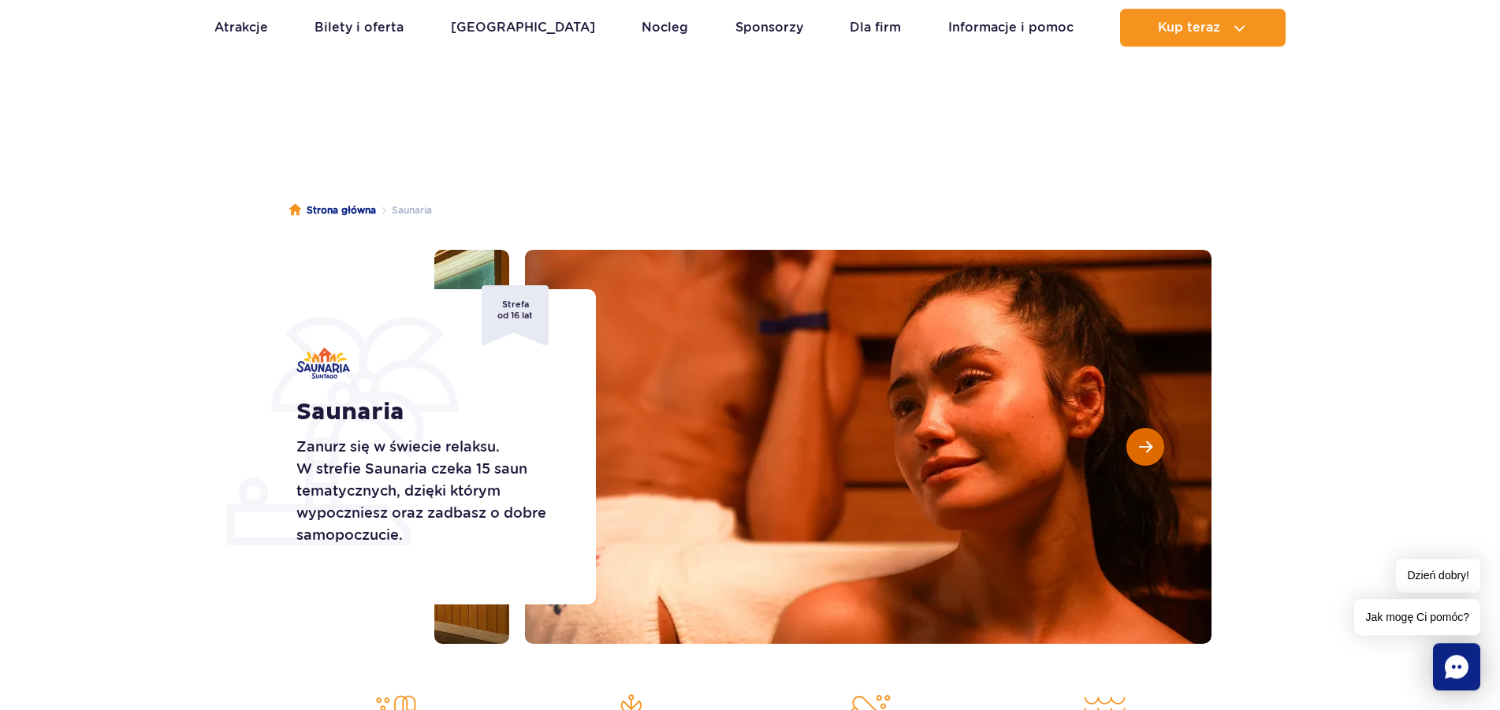
click at [1142, 441] on span "Następny slajd" at bounding box center [1145, 447] width 13 height 14
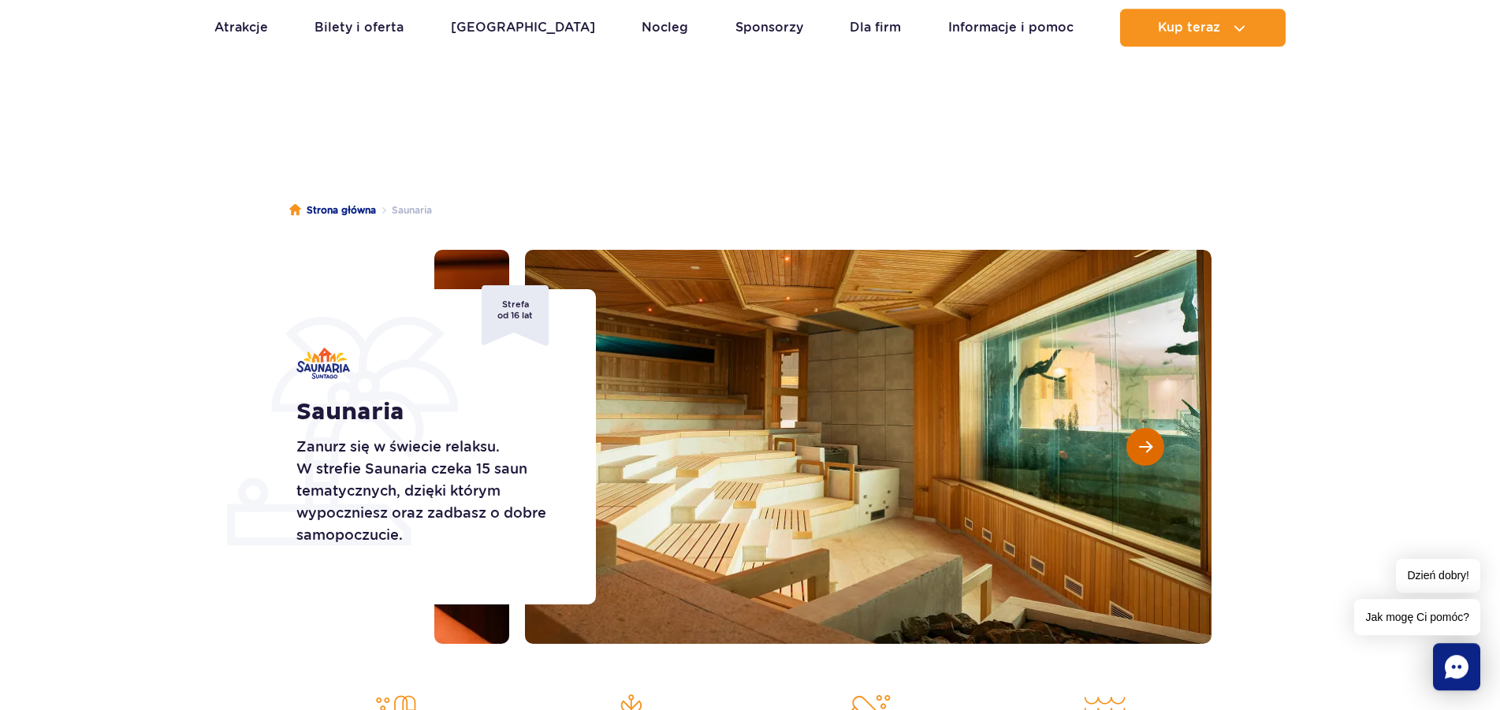
click at [1142, 441] on span "Następny slajd" at bounding box center [1145, 447] width 13 height 14
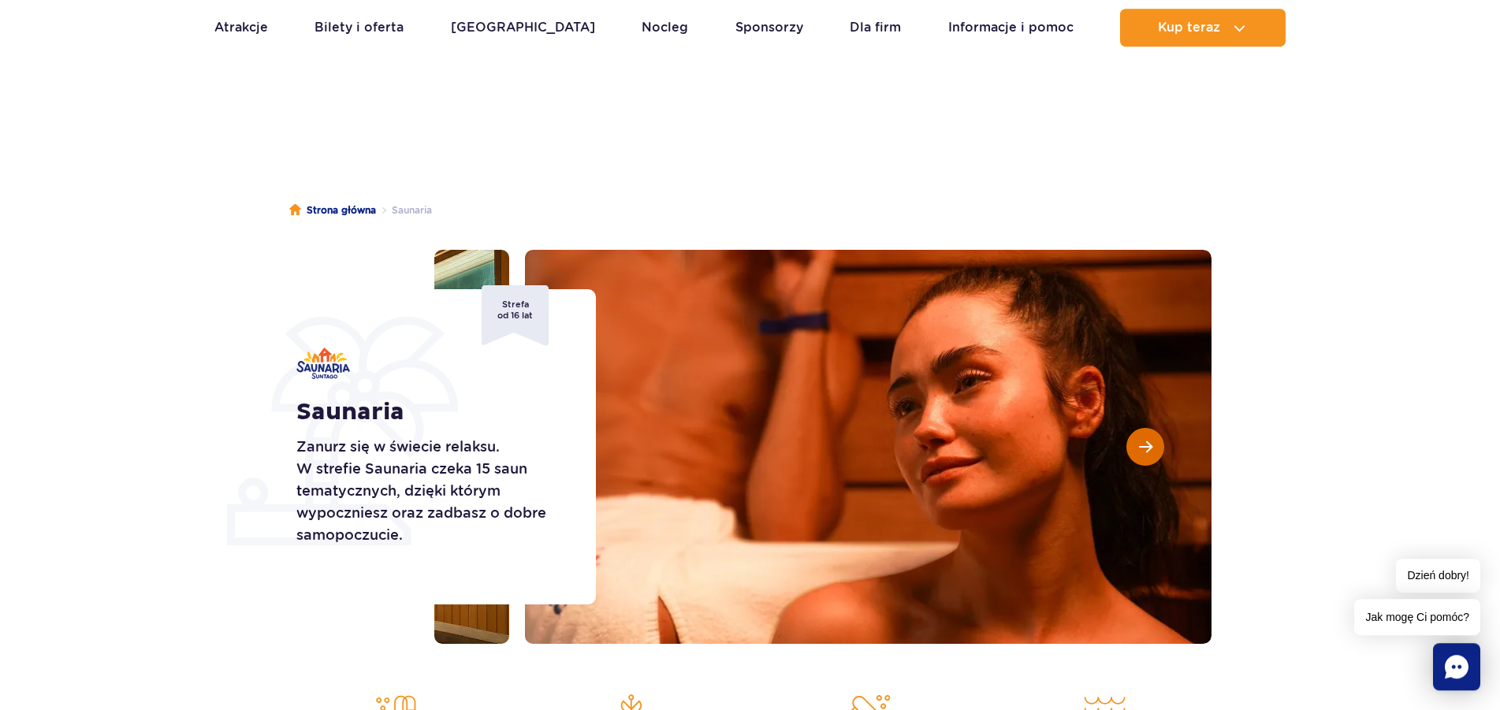
click at [1142, 441] on span "Następny slajd" at bounding box center [1145, 447] width 13 height 14
